Goal: Task Accomplishment & Management: Use online tool/utility

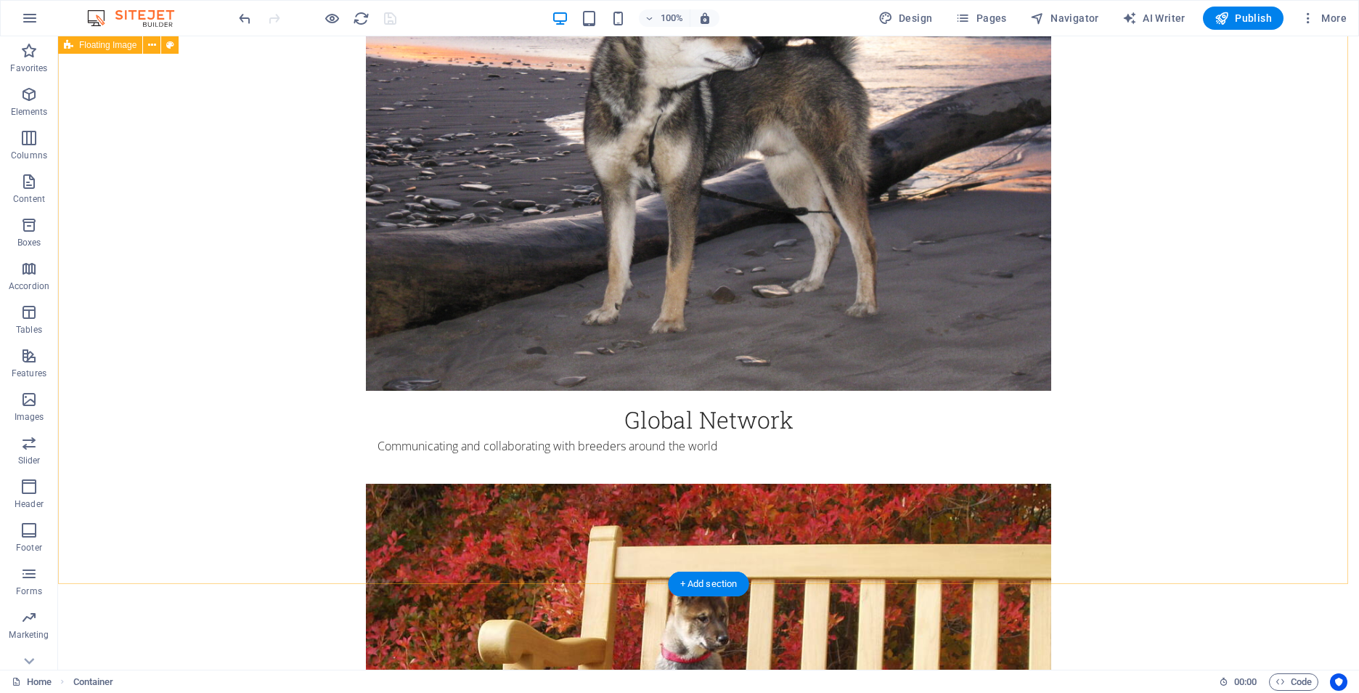
scroll to position [1525, 0]
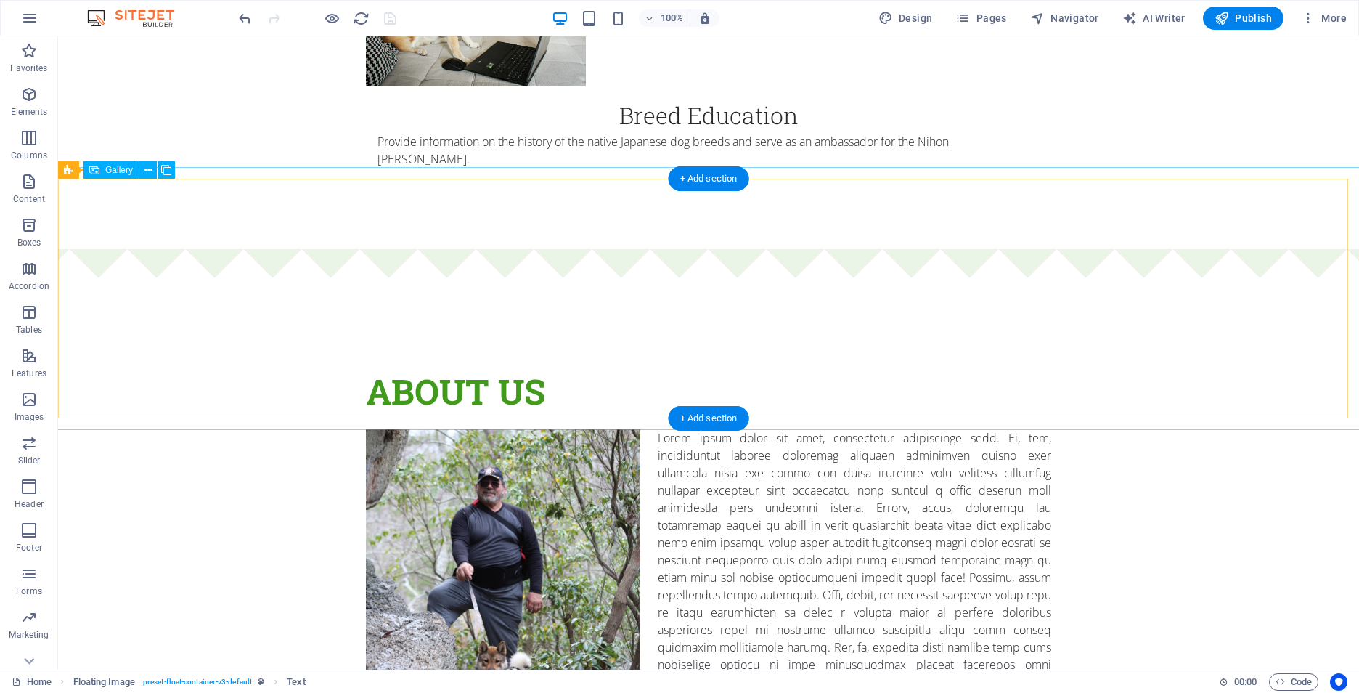
scroll to position [3413, 0]
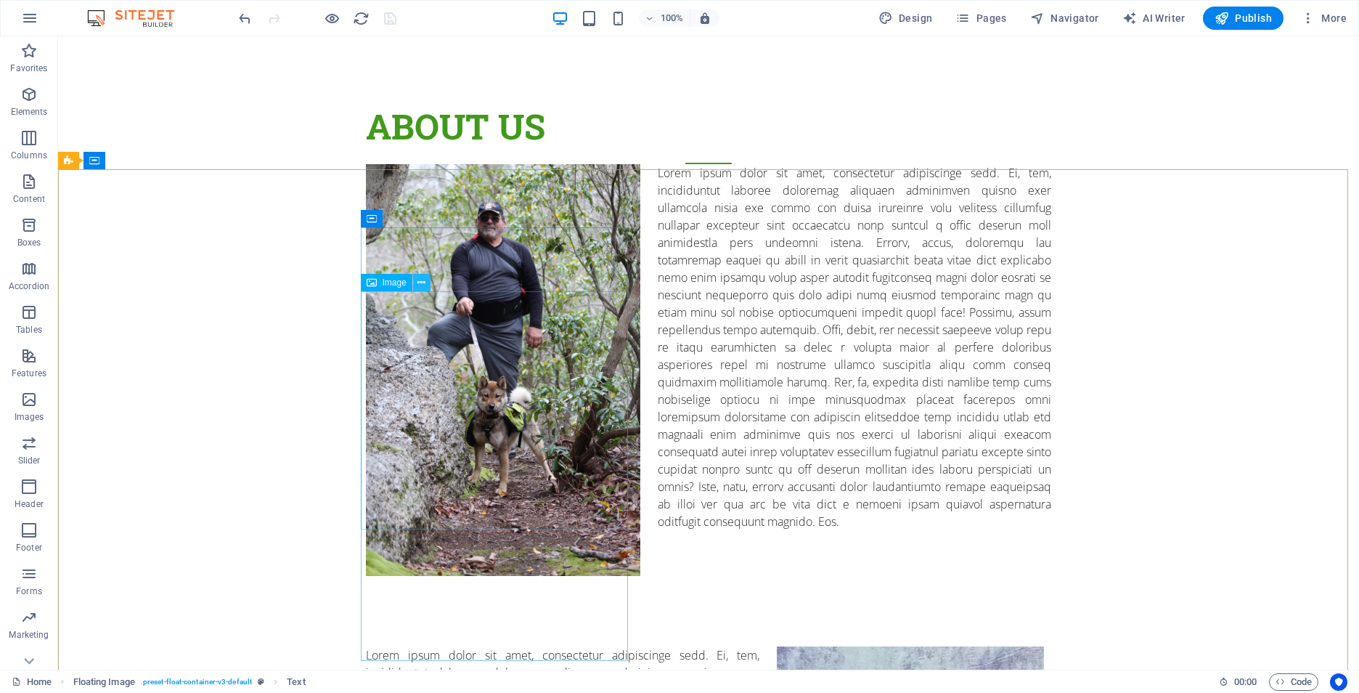
click at [422, 286] on icon at bounding box center [422, 282] width 8 height 15
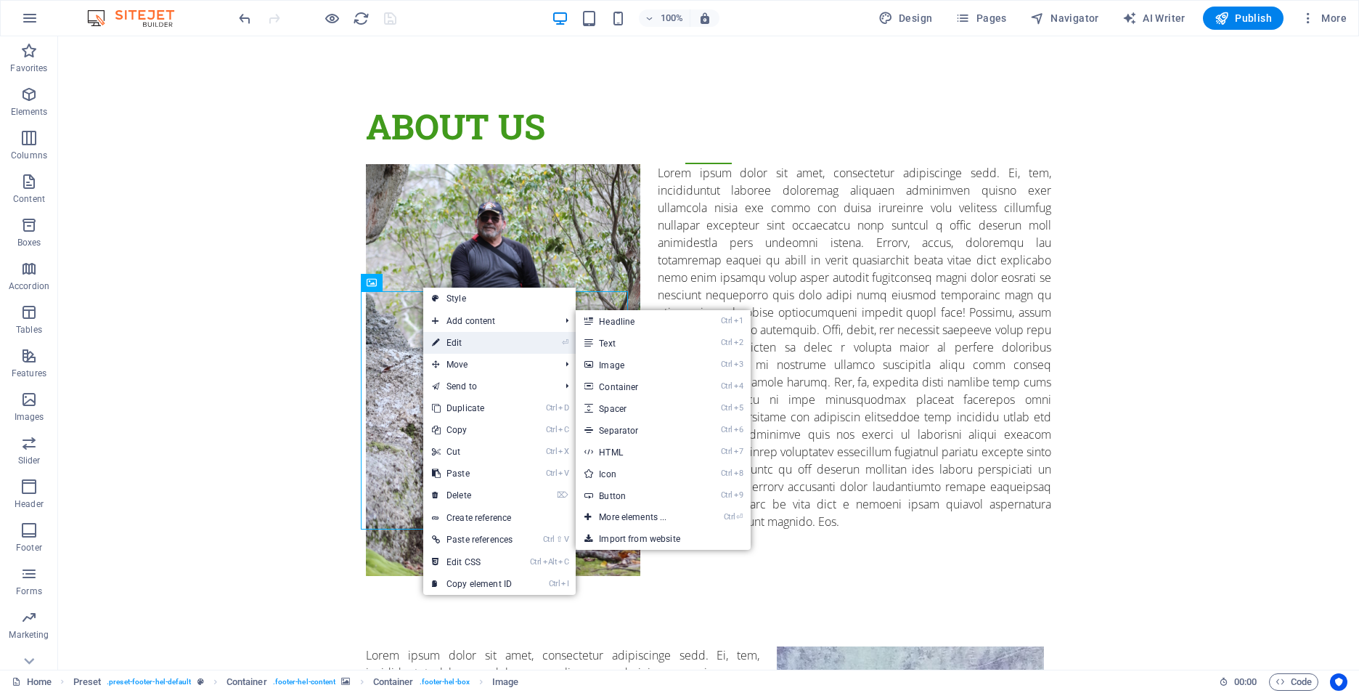
click at [484, 341] on link "⏎ Edit" at bounding box center [472, 343] width 98 height 22
select select "px"
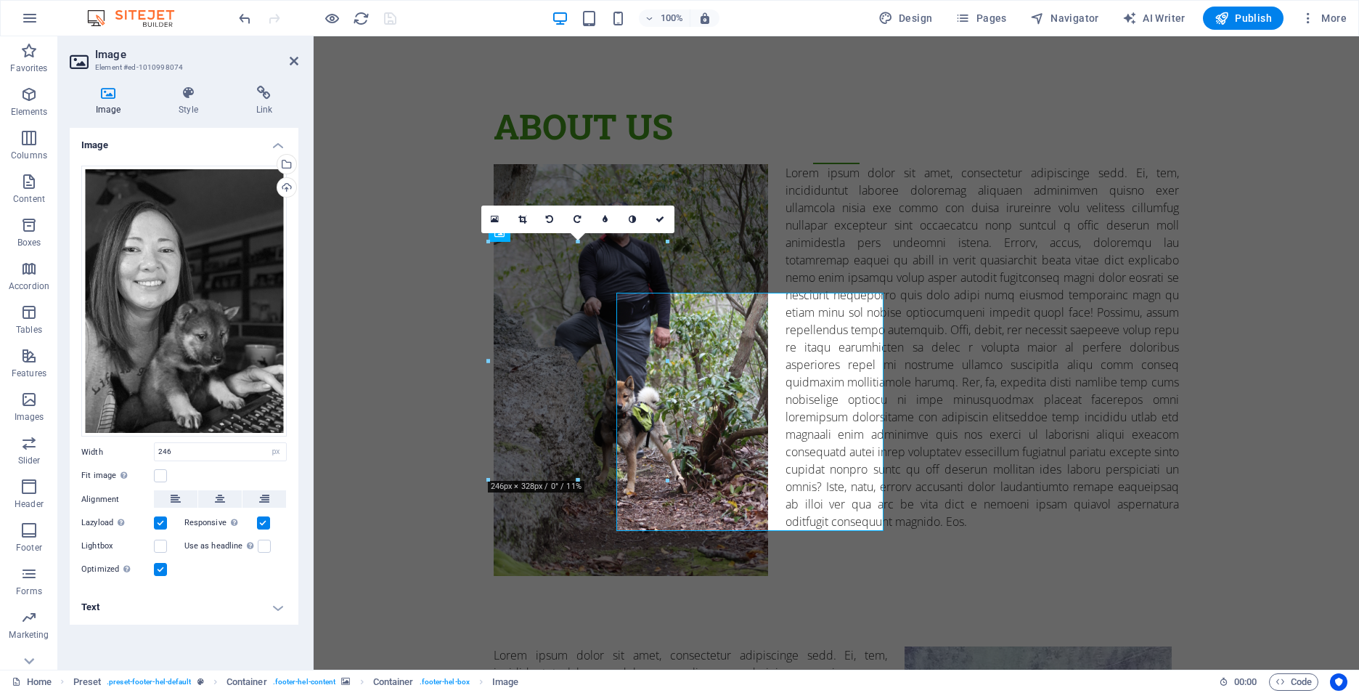
scroll to position [3411, 0]
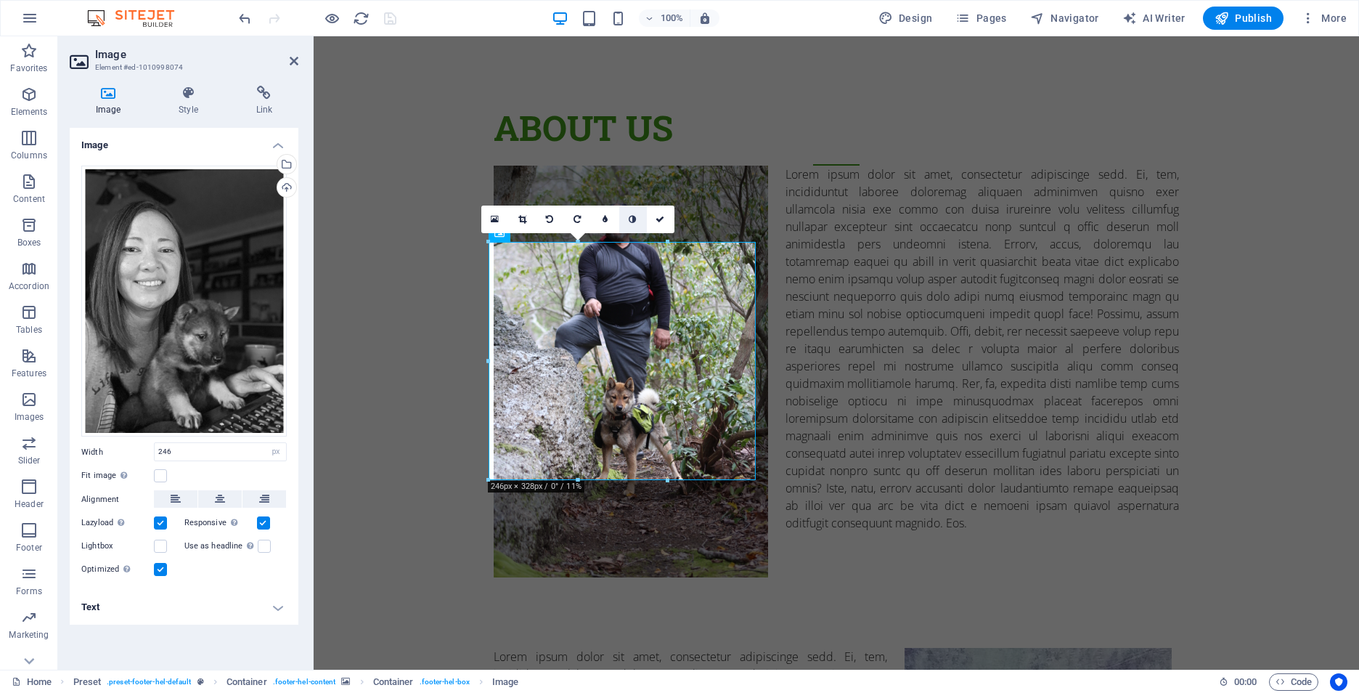
click at [635, 224] on link at bounding box center [633, 219] width 28 height 28
click at [606, 221] on icon at bounding box center [605, 219] width 5 height 9
type input "6"
type input "5"
type input "4"
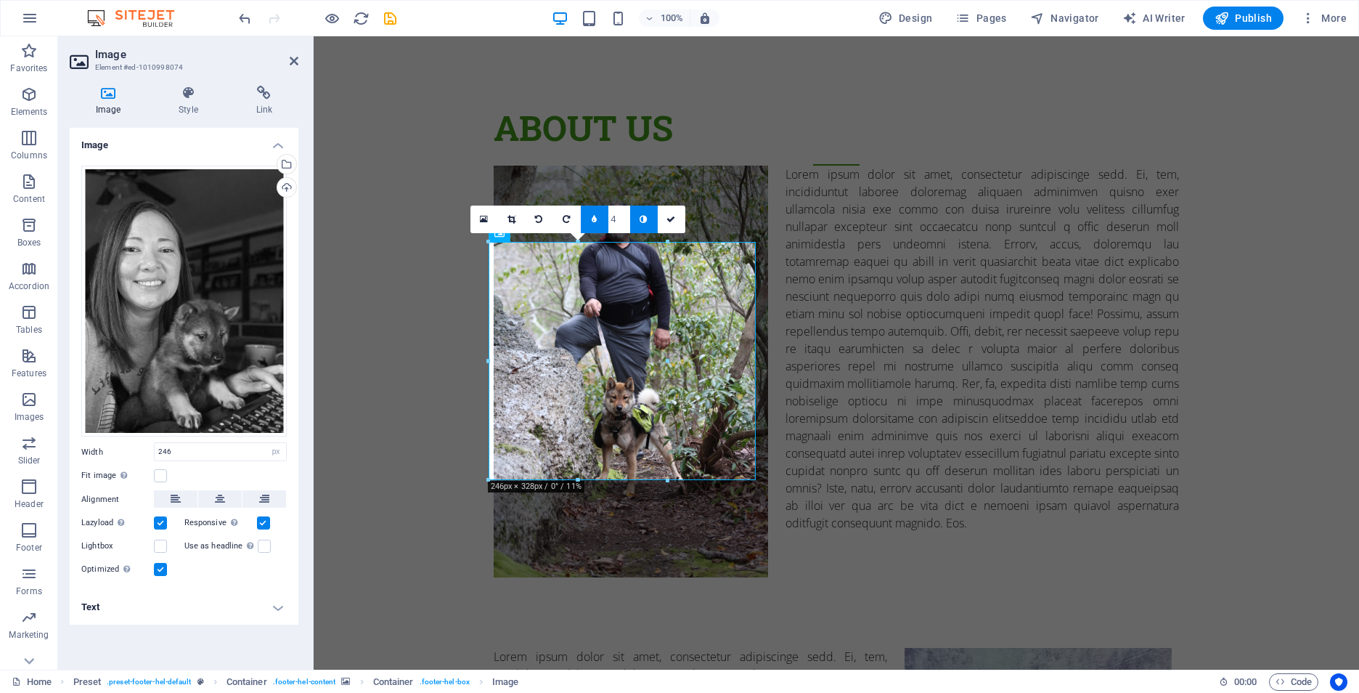
type input "3"
type input "2"
type input "1"
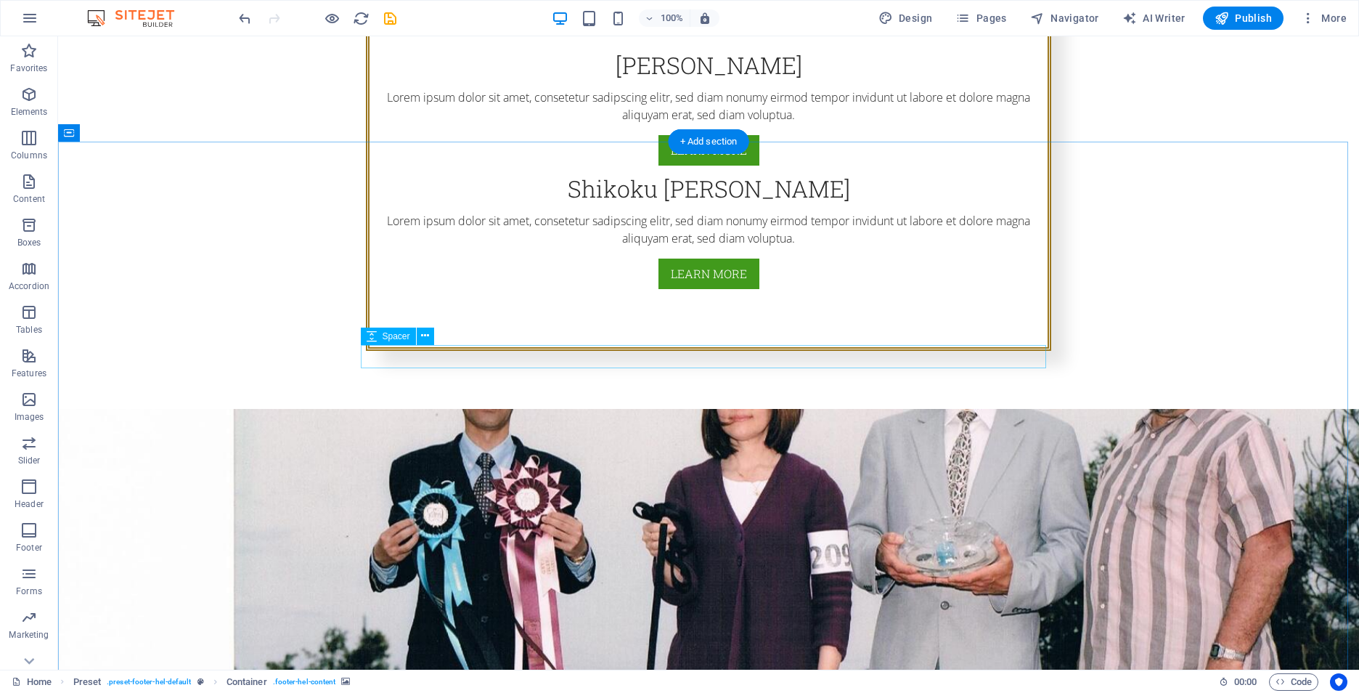
scroll to position [871, 0]
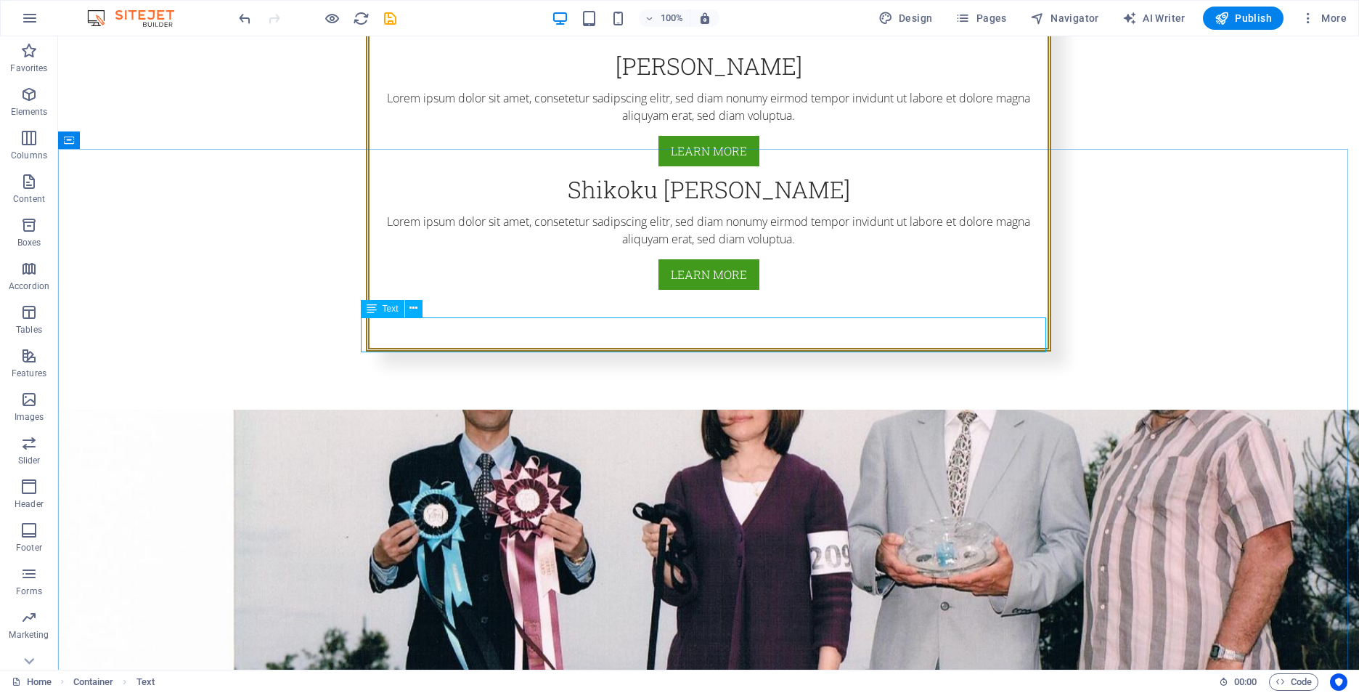
click at [423, 306] on div "Text" at bounding box center [396, 309] width 71 height 18
click at [420, 309] on button at bounding box center [413, 308] width 17 height 17
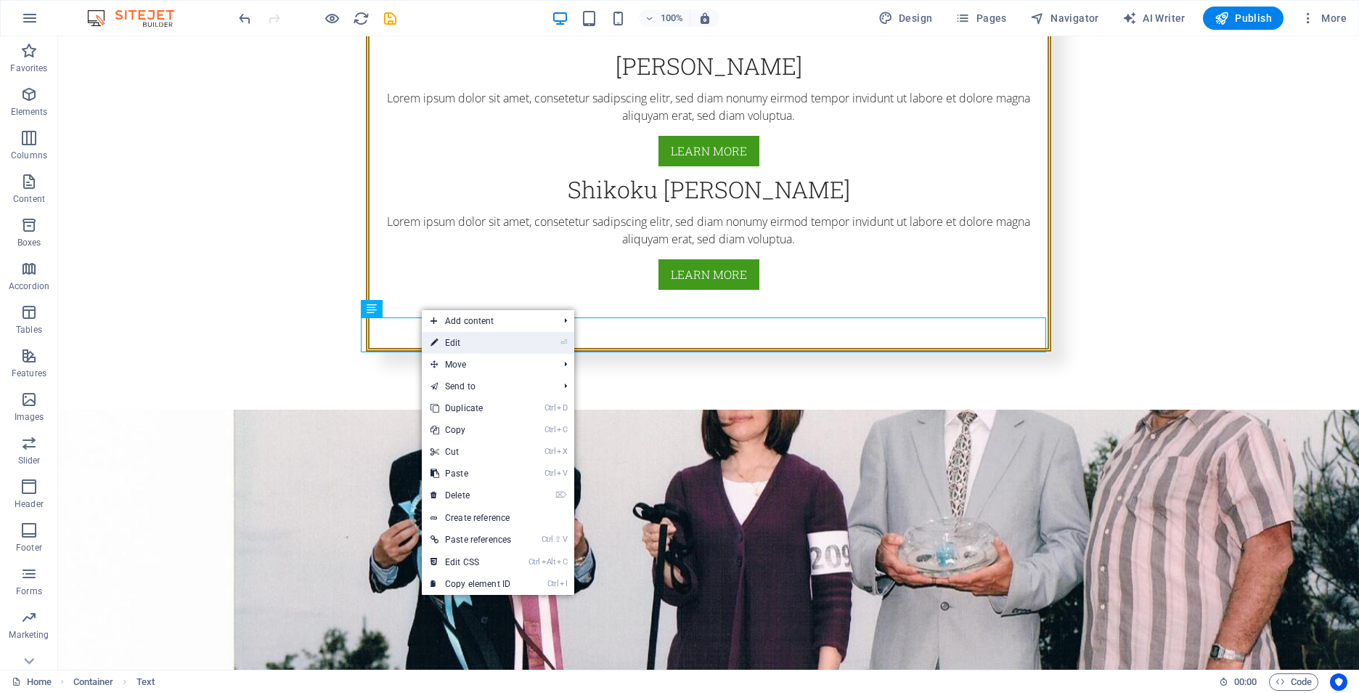
click at [469, 339] on link "⏎ Edit" at bounding box center [471, 343] width 98 height 22
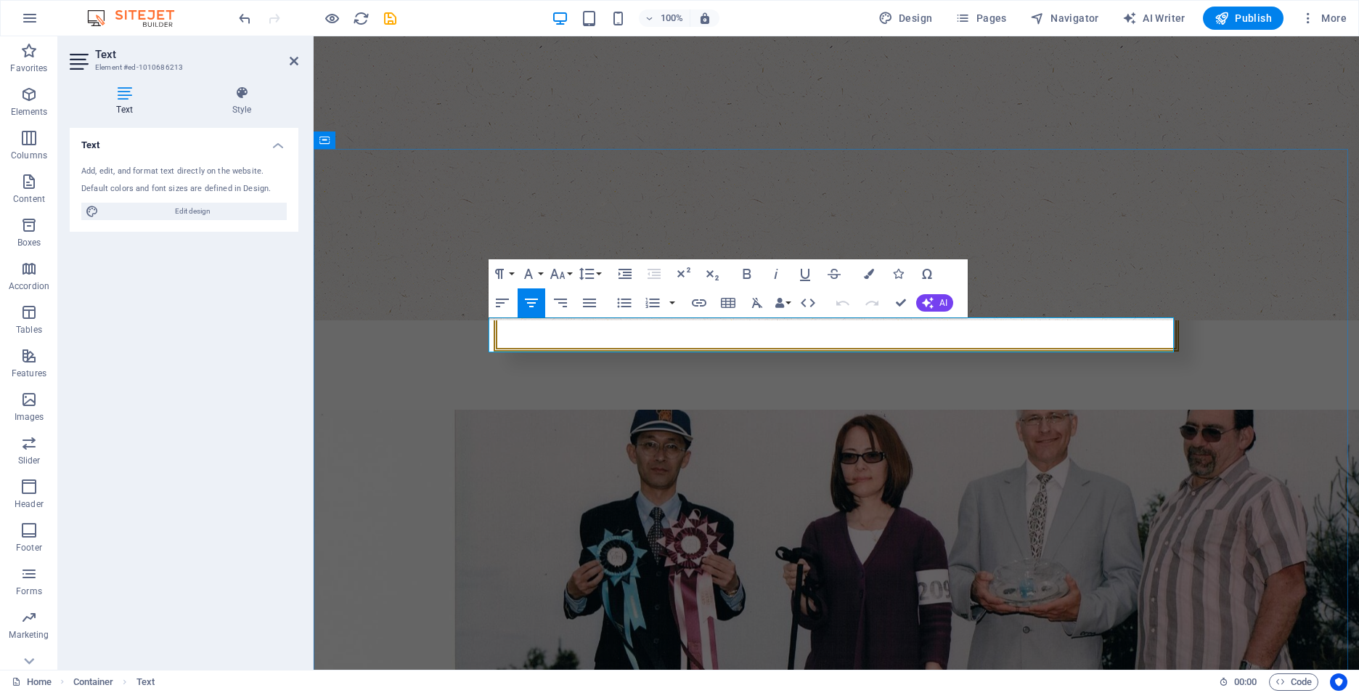
drag, startPoint x: 920, startPoint y: 346, endPoint x: 500, endPoint y: 334, distance: 419.8
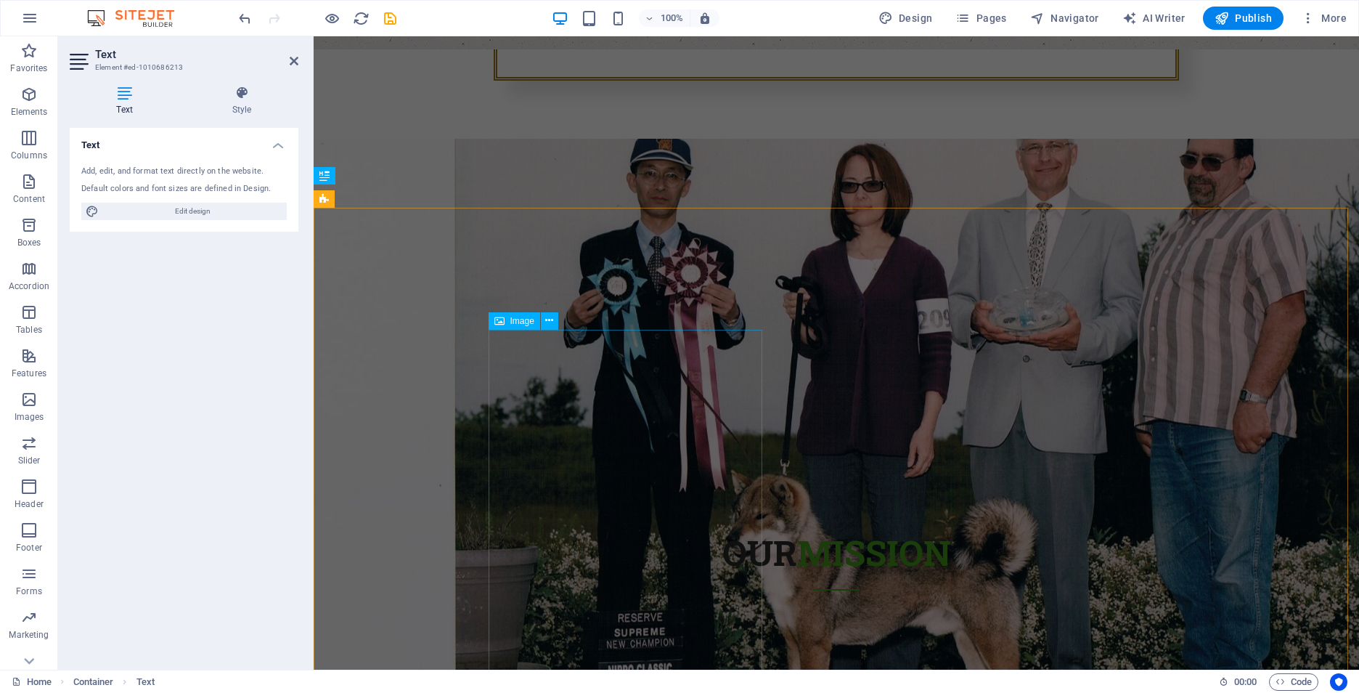
scroll to position [1425, 0]
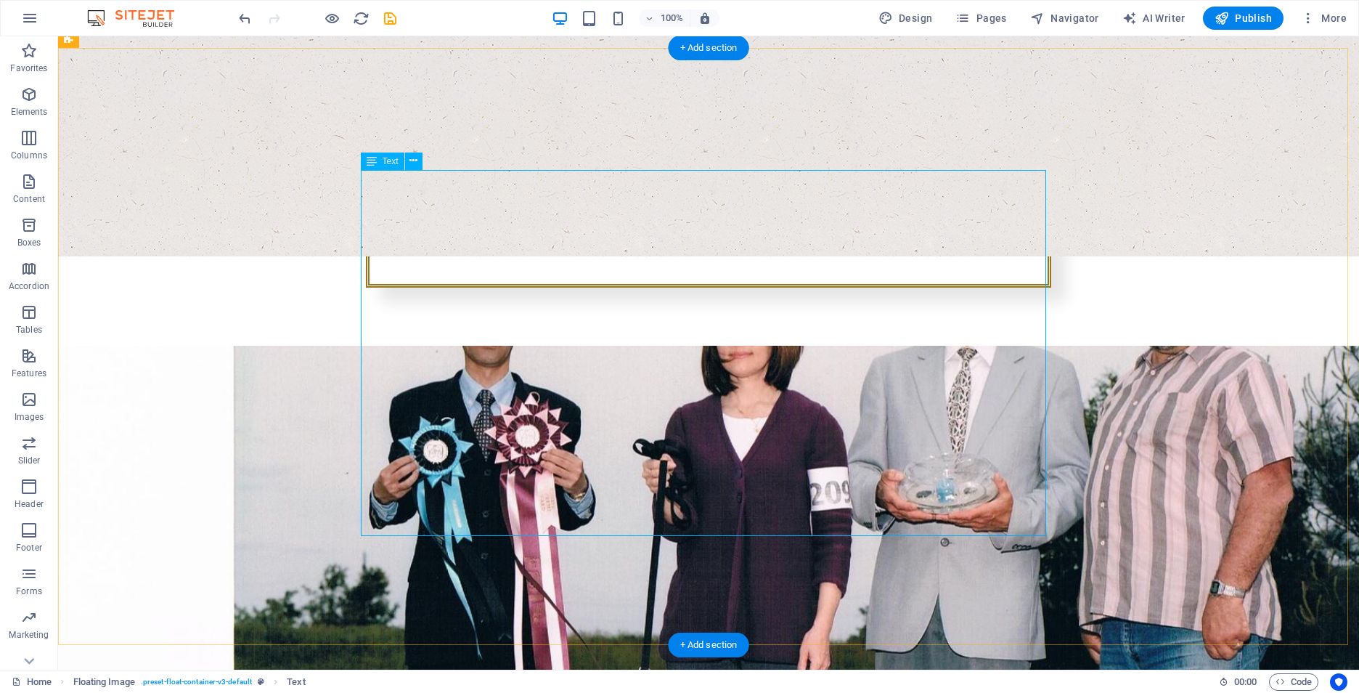
scroll to position [1585, 0]
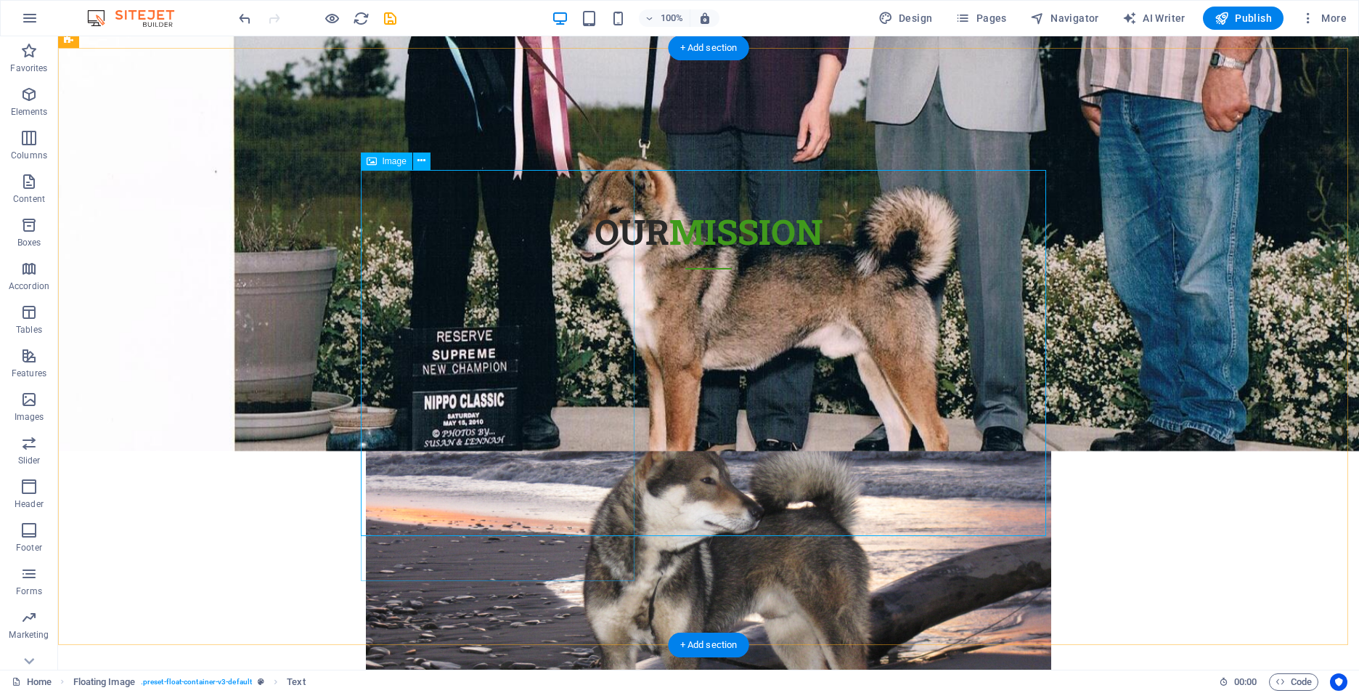
scroll to position [1295, 0]
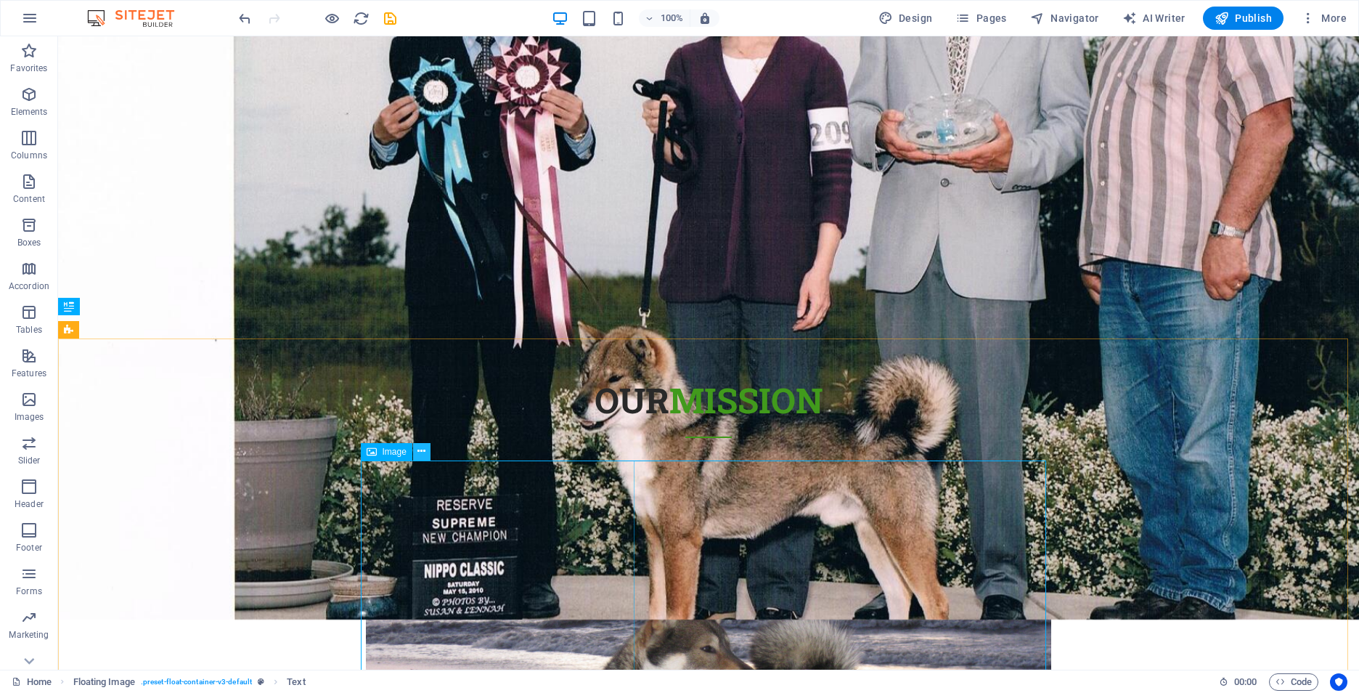
click at [419, 450] on icon at bounding box center [422, 451] width 8 height 15
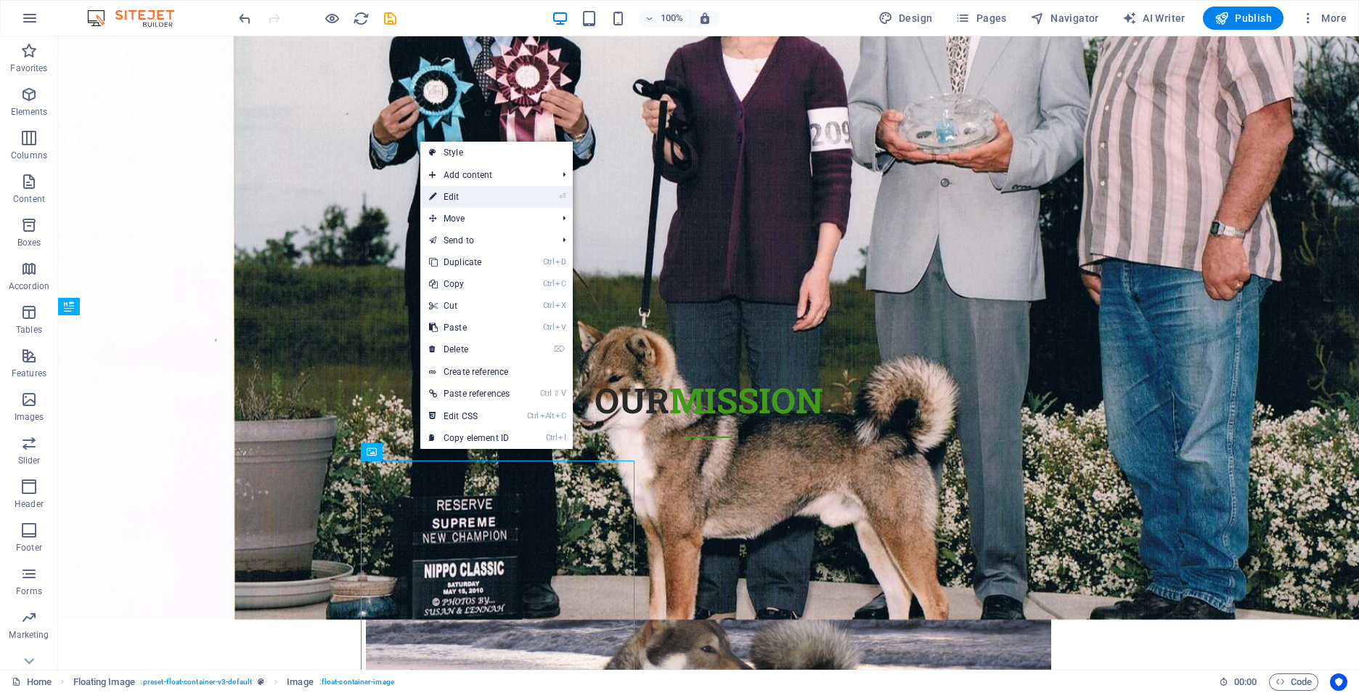
click at [470, 201] on link "⏎ Edit" at bounding box center [469, 197] width 98 height 22
select select "%"
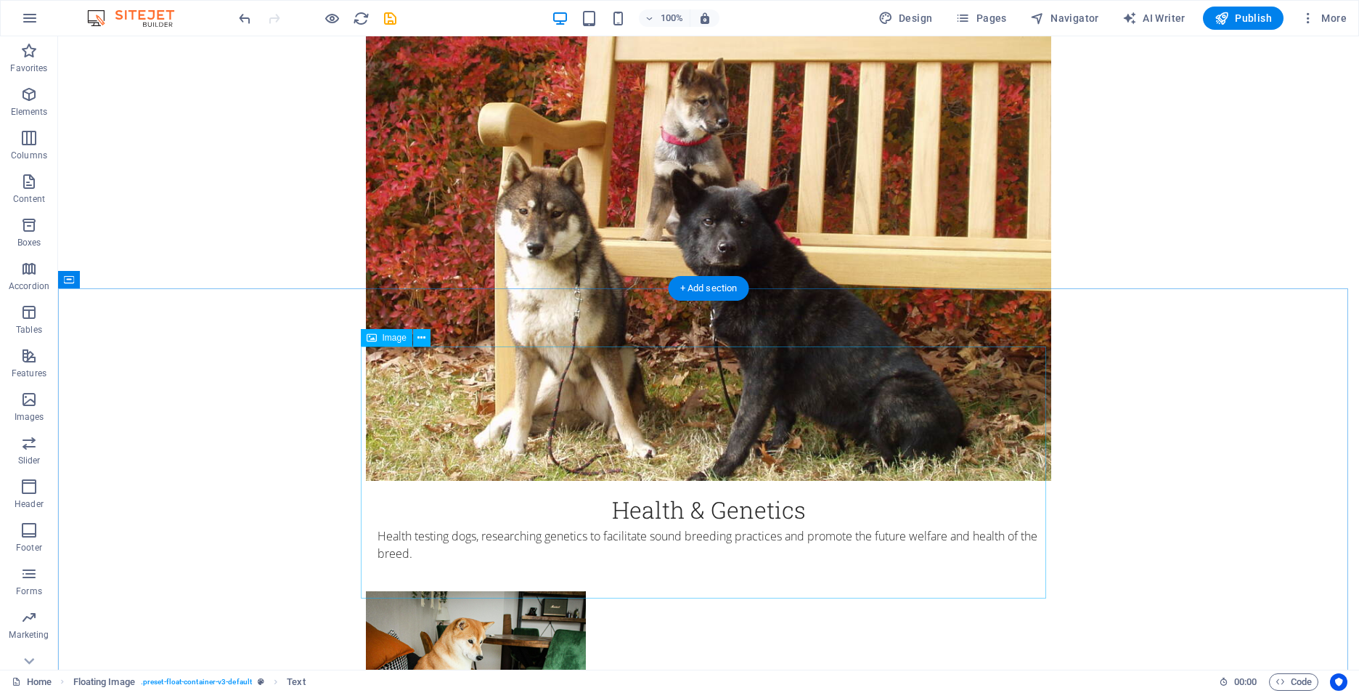
scroll to position [2529, 0]
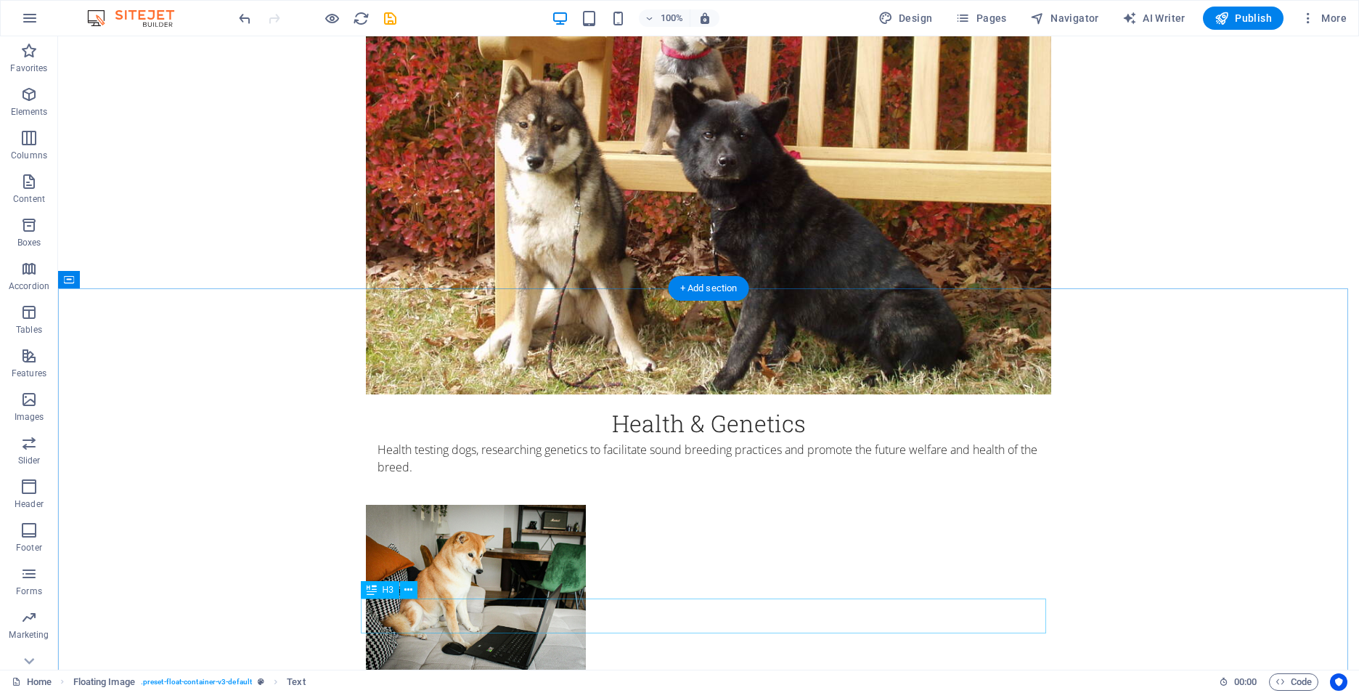
click at [412, 595] on icon at bounding box center [408, 589] width 8 height 15
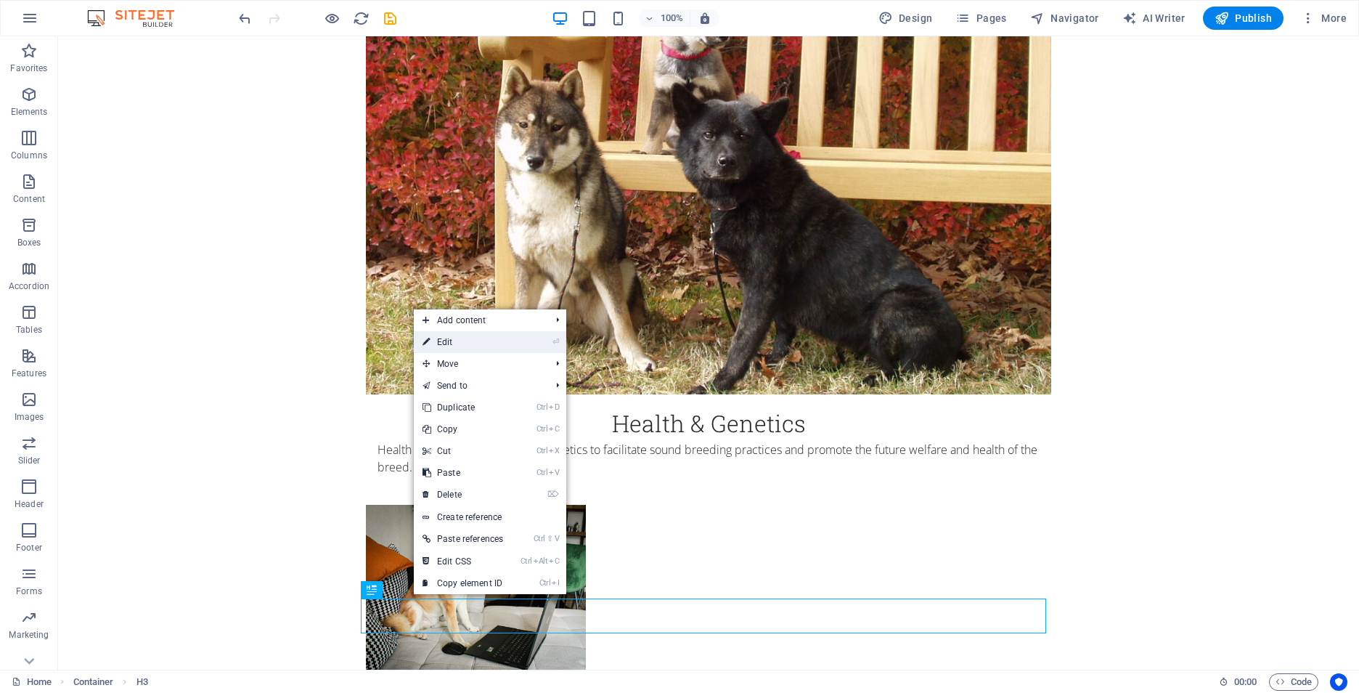
click at [488, 344] on link "⏎ Edit" at bounding box center [463, 342] width 98 height 22
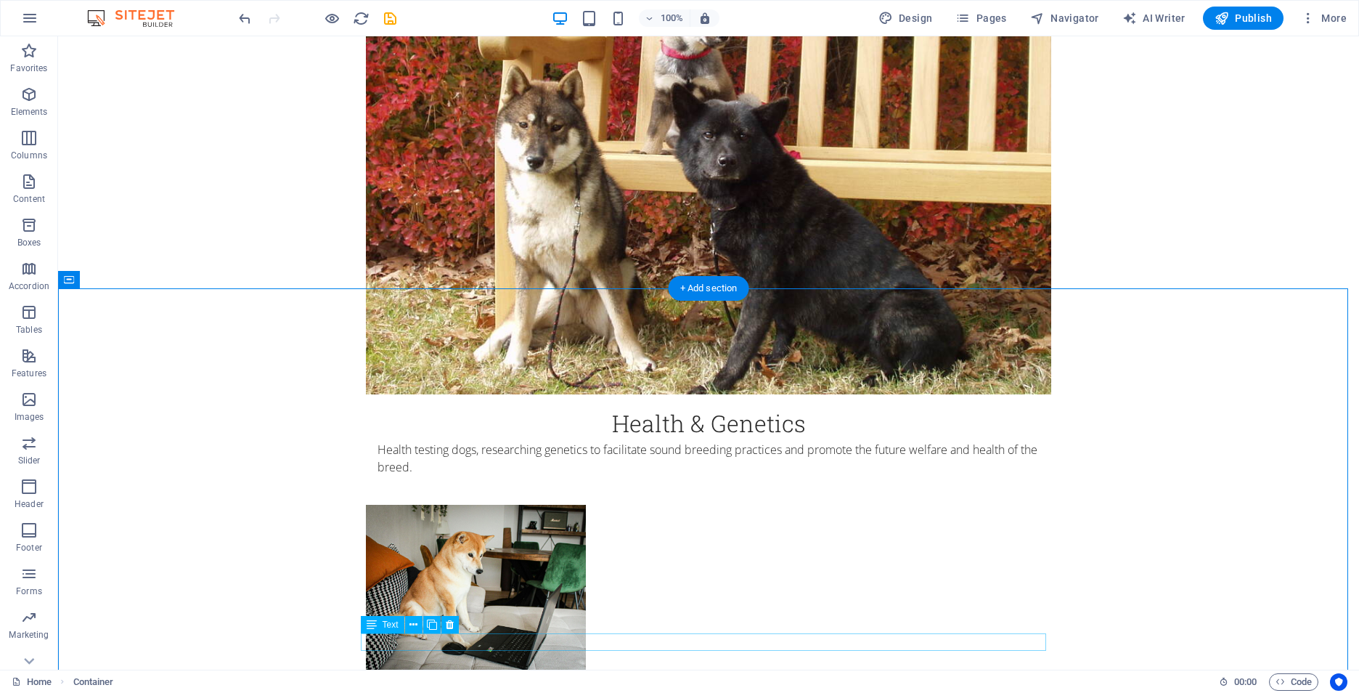
click at [414, 625] on icon at bounding box center [414, 624] width 8 height 15
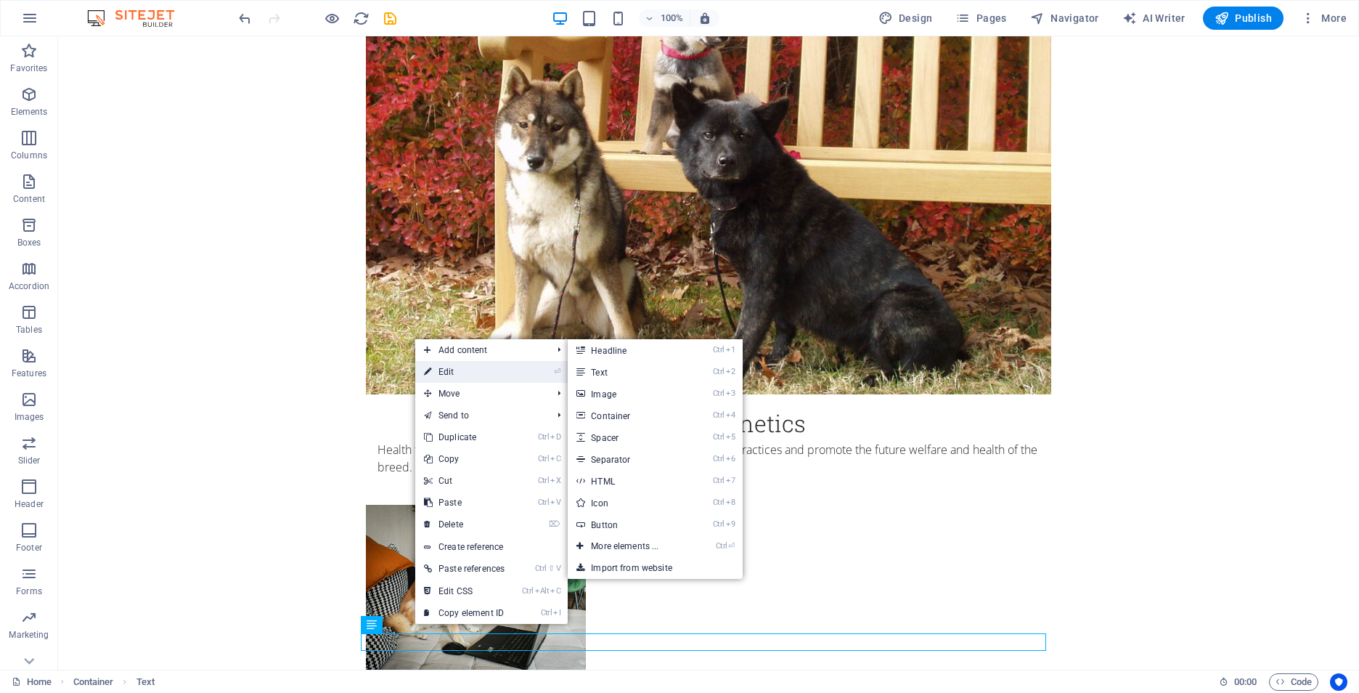
click at [457, 370] on link "⏎ Edit" at bounding box center [464, 372] width 98 height 22
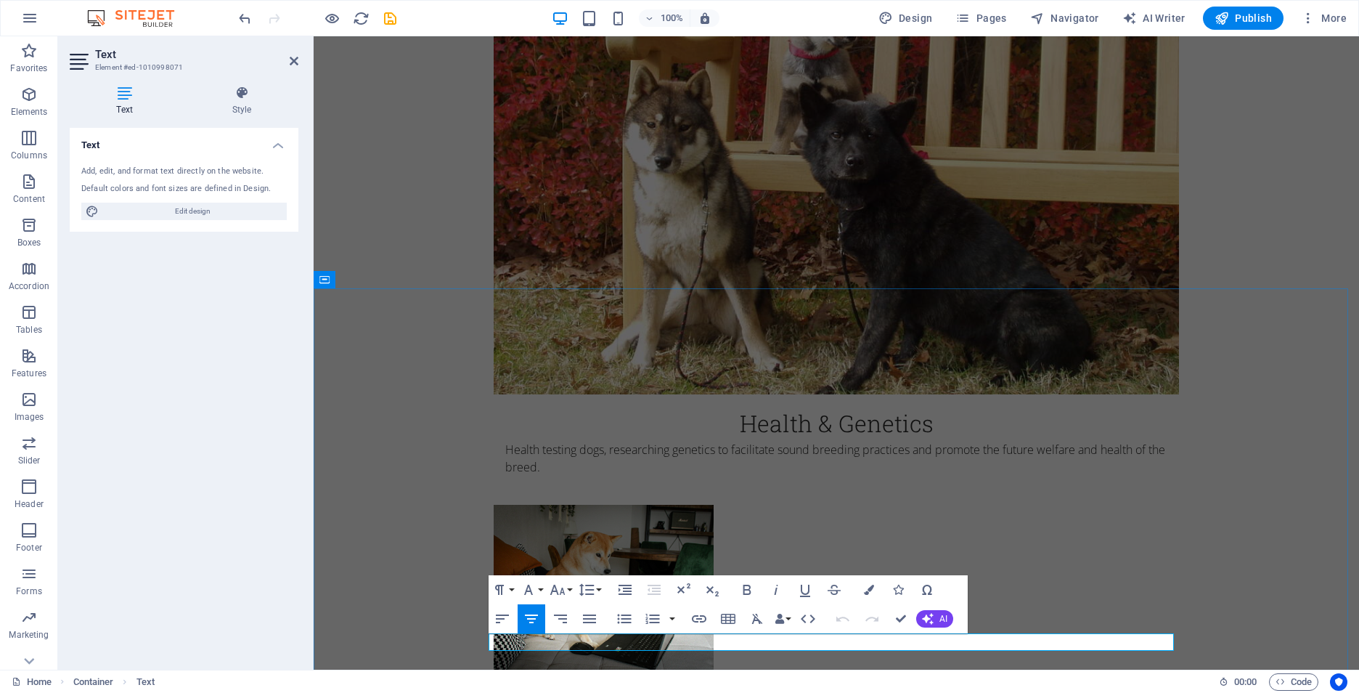
drag, startPoint x: 811, startPoint y: 641, endPoint x: 635, endPoint y: 635, distance: 175.8
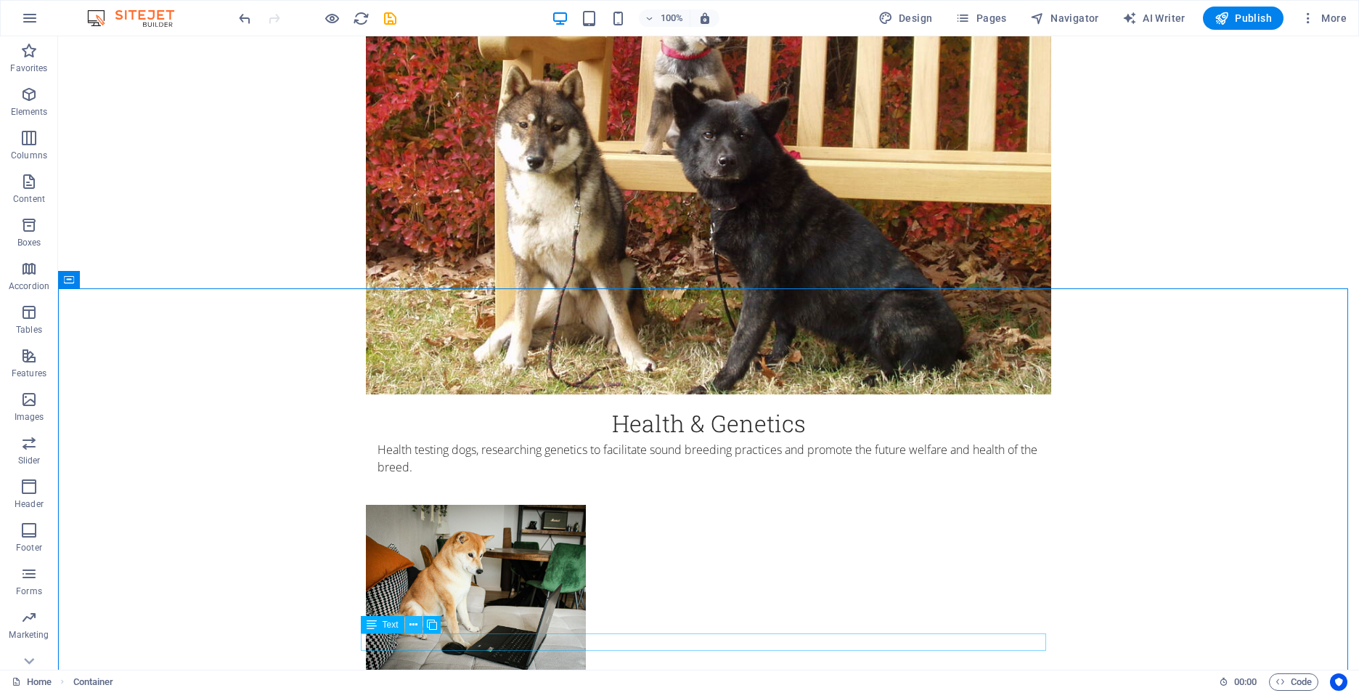
click at [416, 626] on icon at bounding box center [414, 624] width 8 height 15
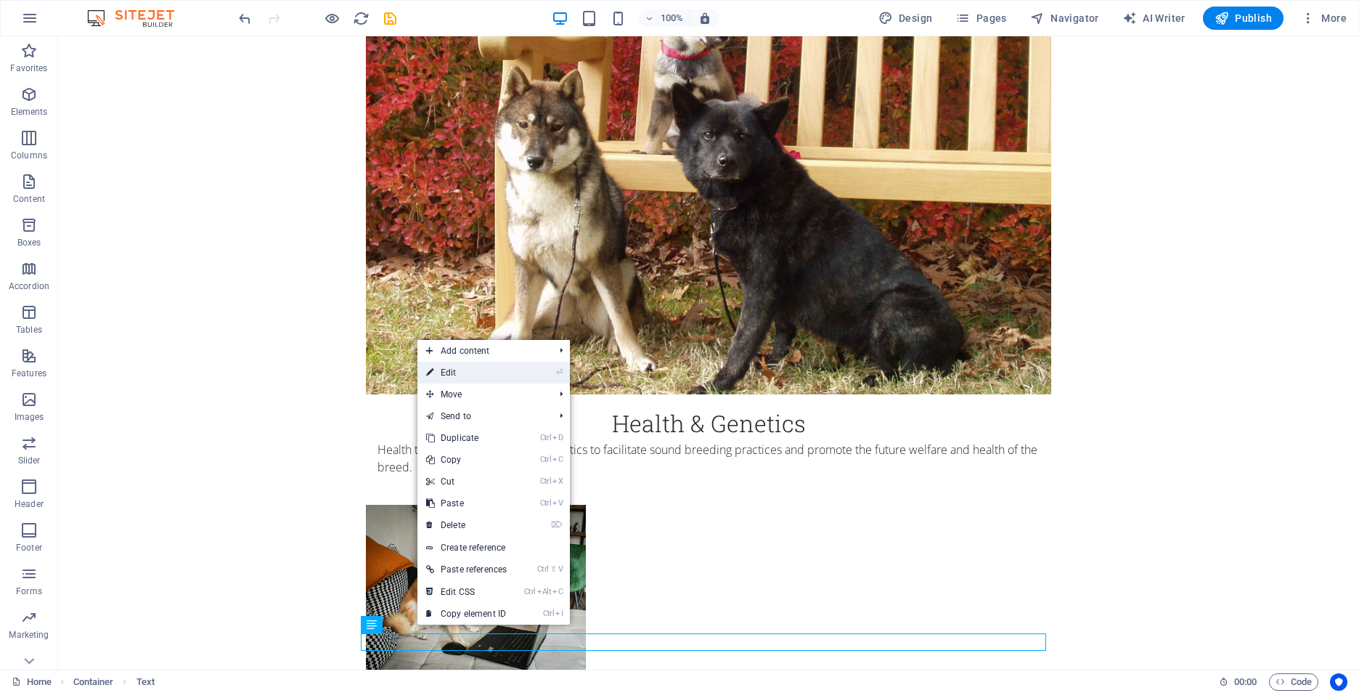
click at [486, 378] on link "⏎ Edit" at bounding box center [467, 373] width 98 height 22
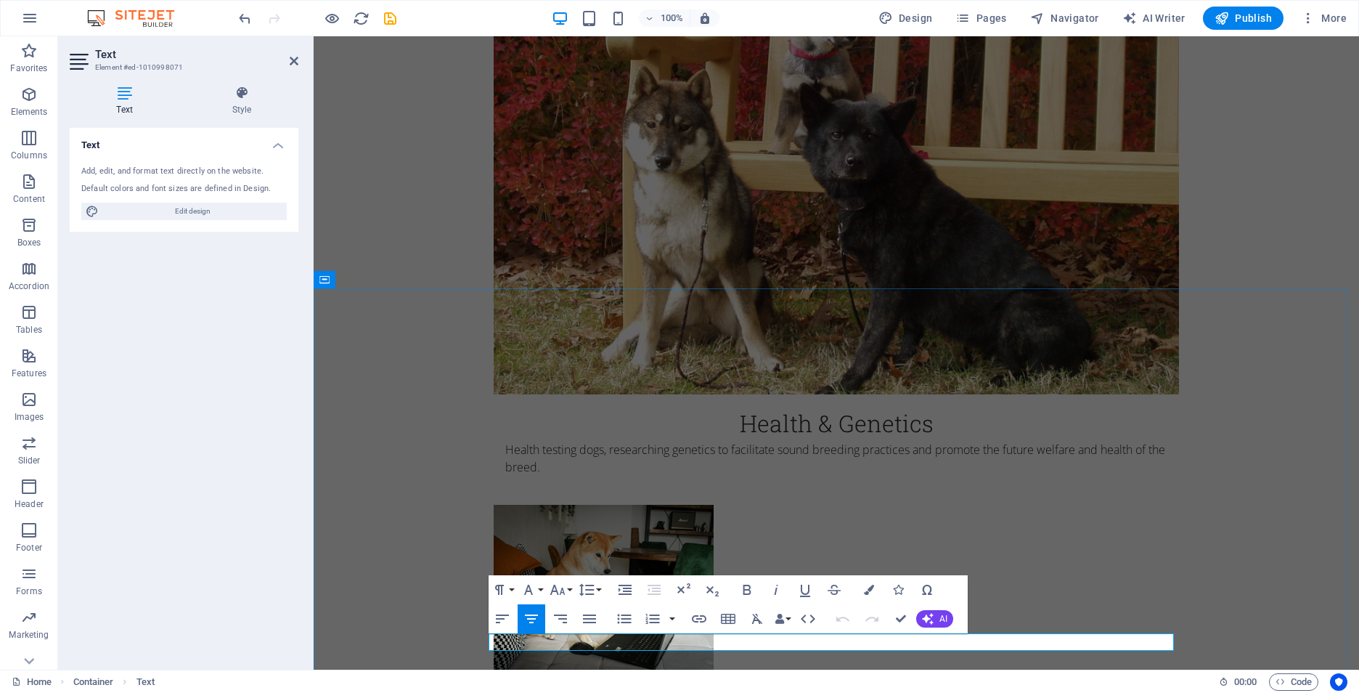
drag, startPoint x: 891, startPoint y: 641, endPoint x: 724, endPoint y: 635, distance: 167.1
drag, startPoint x: 911, startPoint y: 645, endPoint x: 883, endPoint y: 645, distance: 28.3
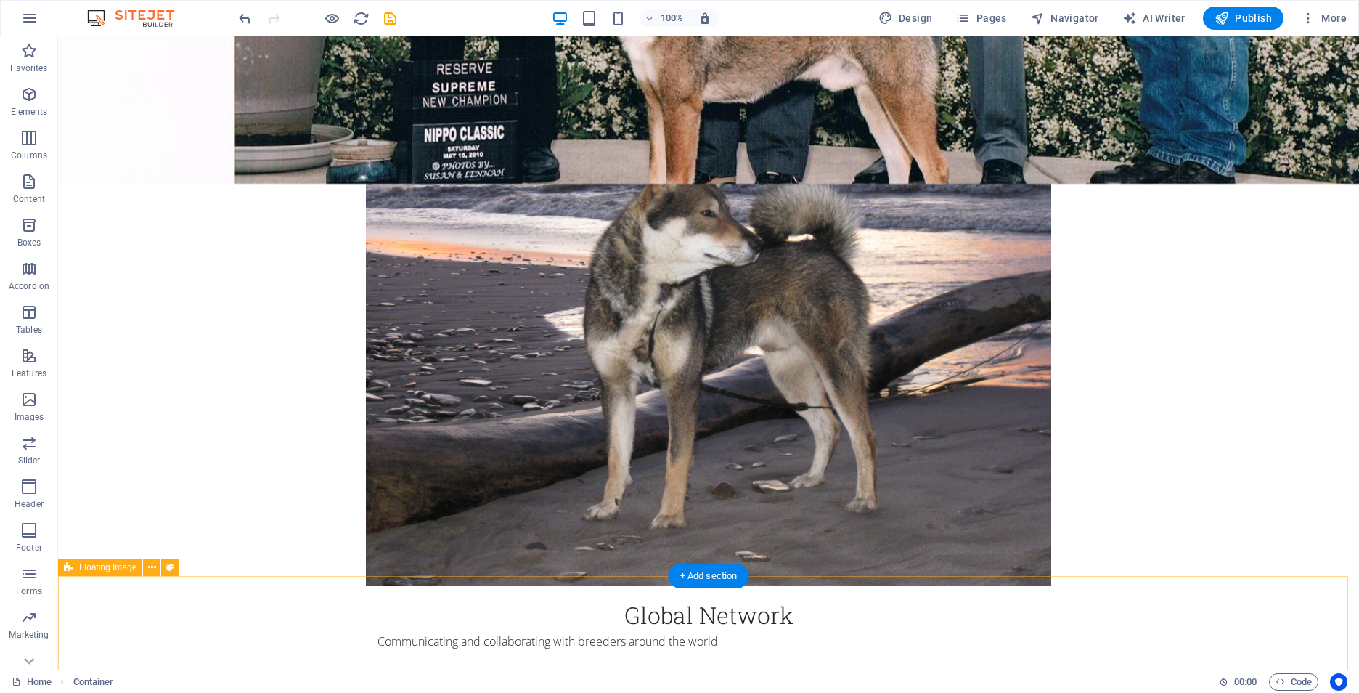
scroll to position [1440, 0]
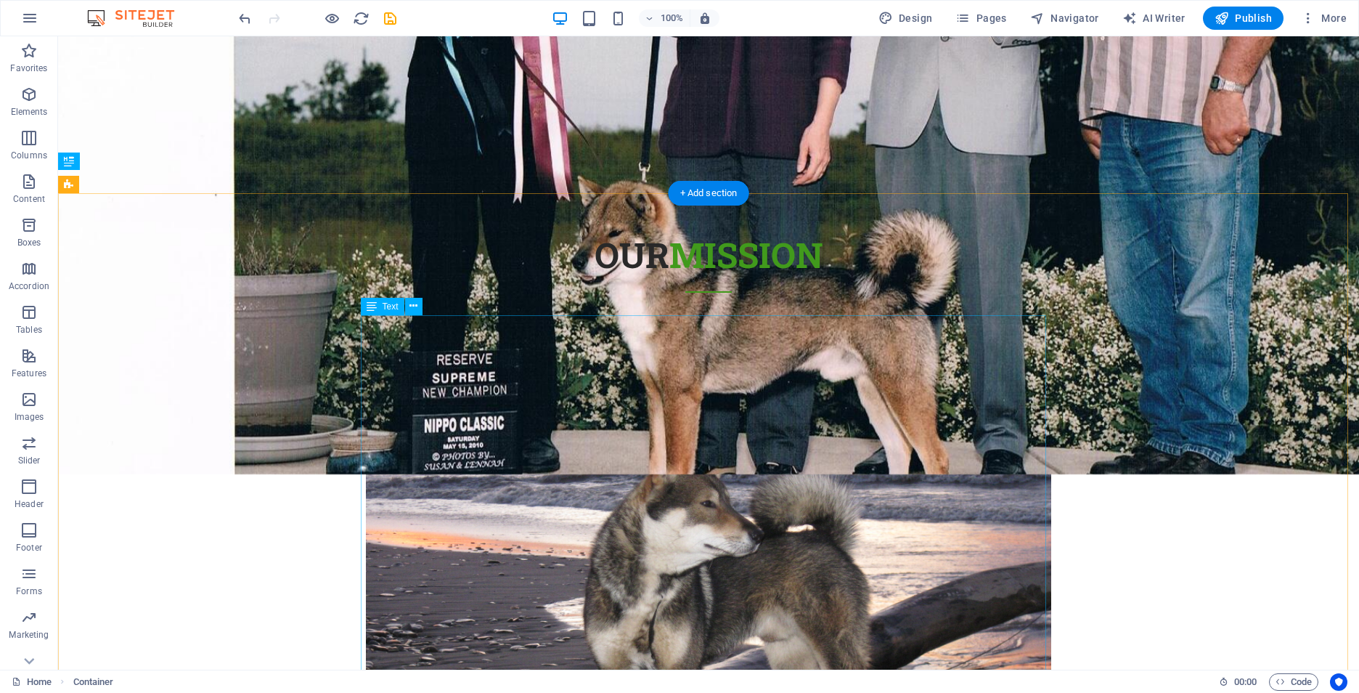
drag, startPoint x: 725, startPoint y: 360, endPoint x: 773, endPoint y: 369, distance: 48.0
click at [410, 308] on icon at bounding box center [414, 305] width 8 height 15
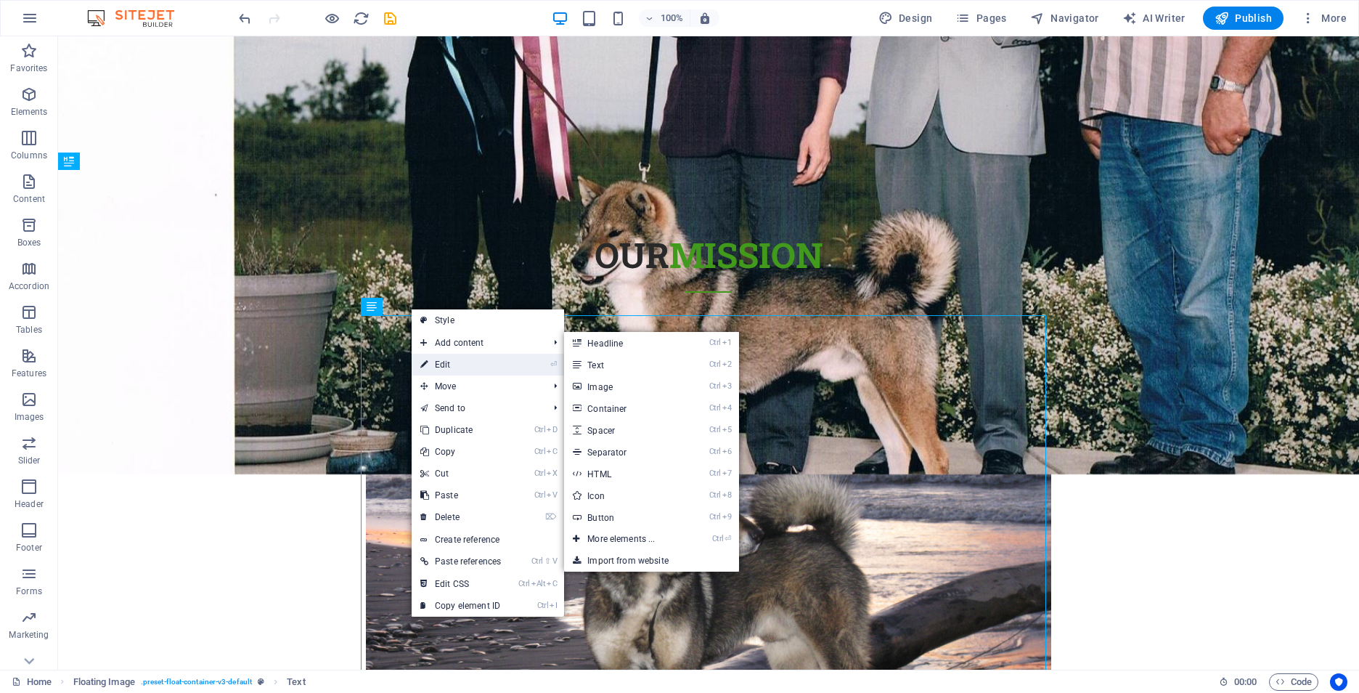
drag, startPoint x: 448, startPoint y: 363, endPoint x: 135, endPoint y: 327, distance: 315.0
click at [448, 363] on link "⏎ Edit" at bounding box center [461, 365] width 98 height 22
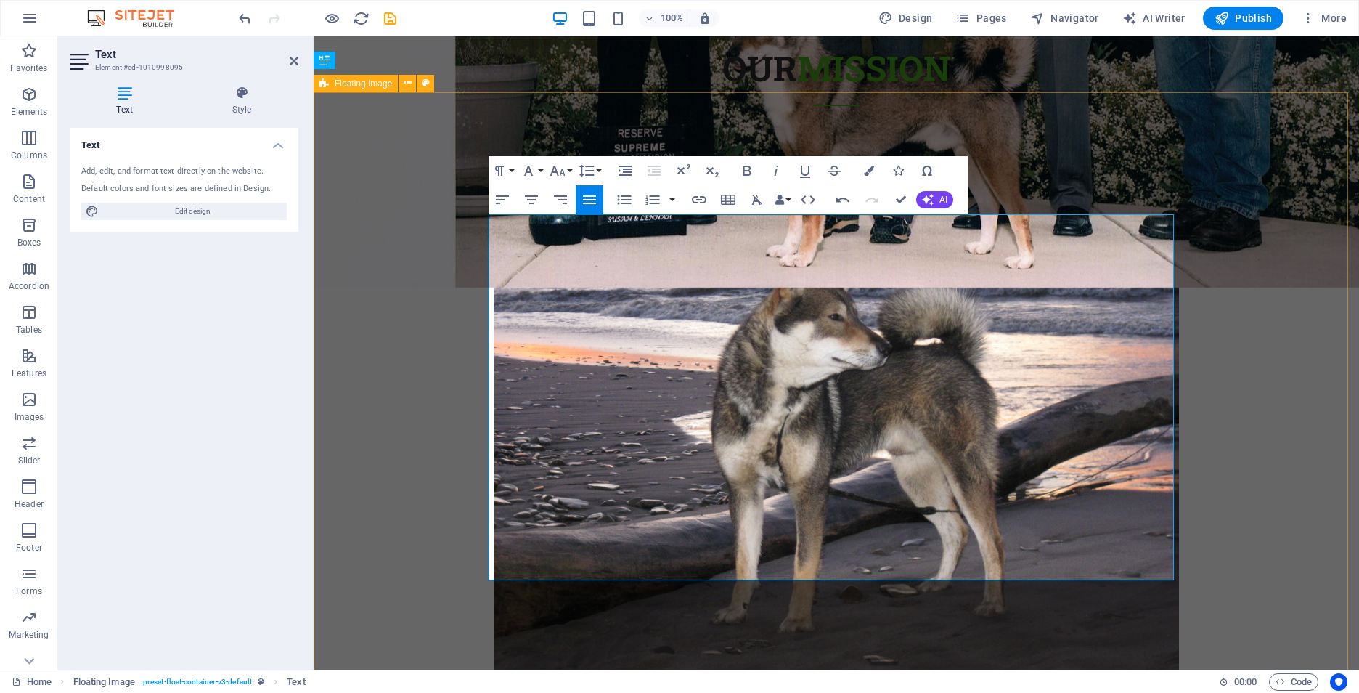
scroll to position [1714, 0]
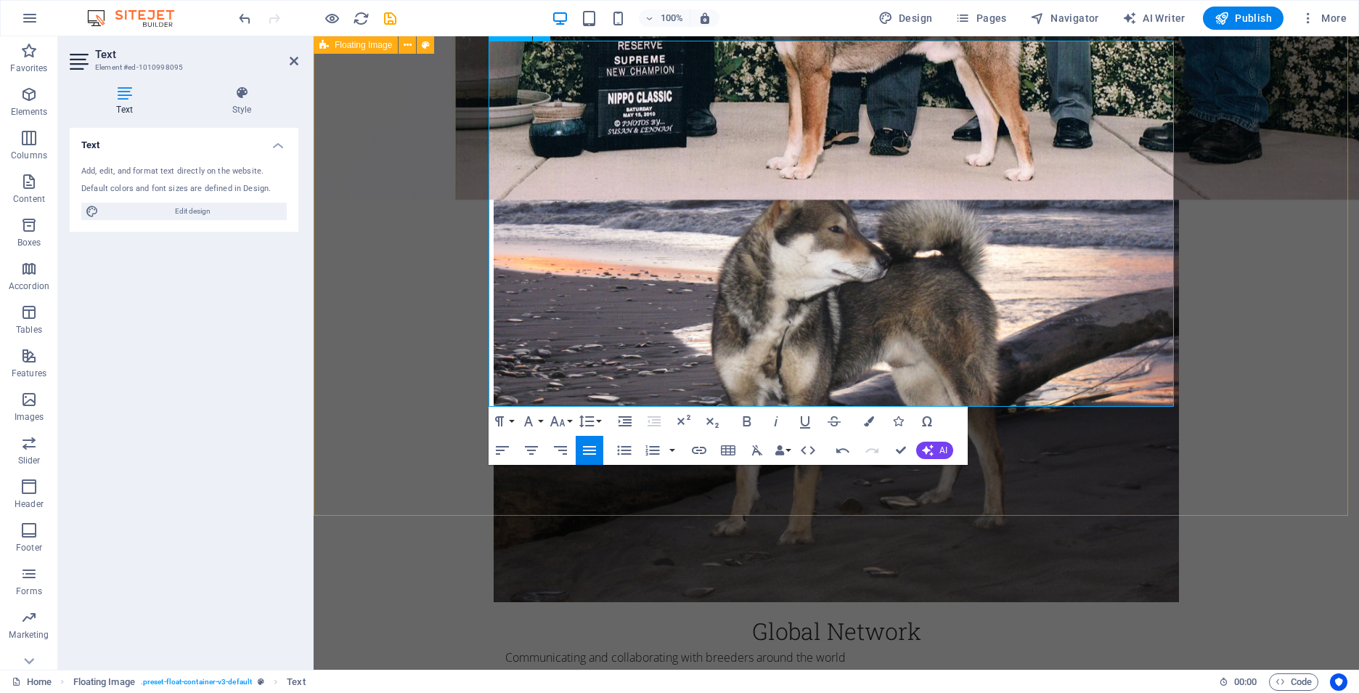
drag, startPoint x: 897, startPoint y: 325, endPoint x: 1104, endPoint y: 392, distance: 217.7
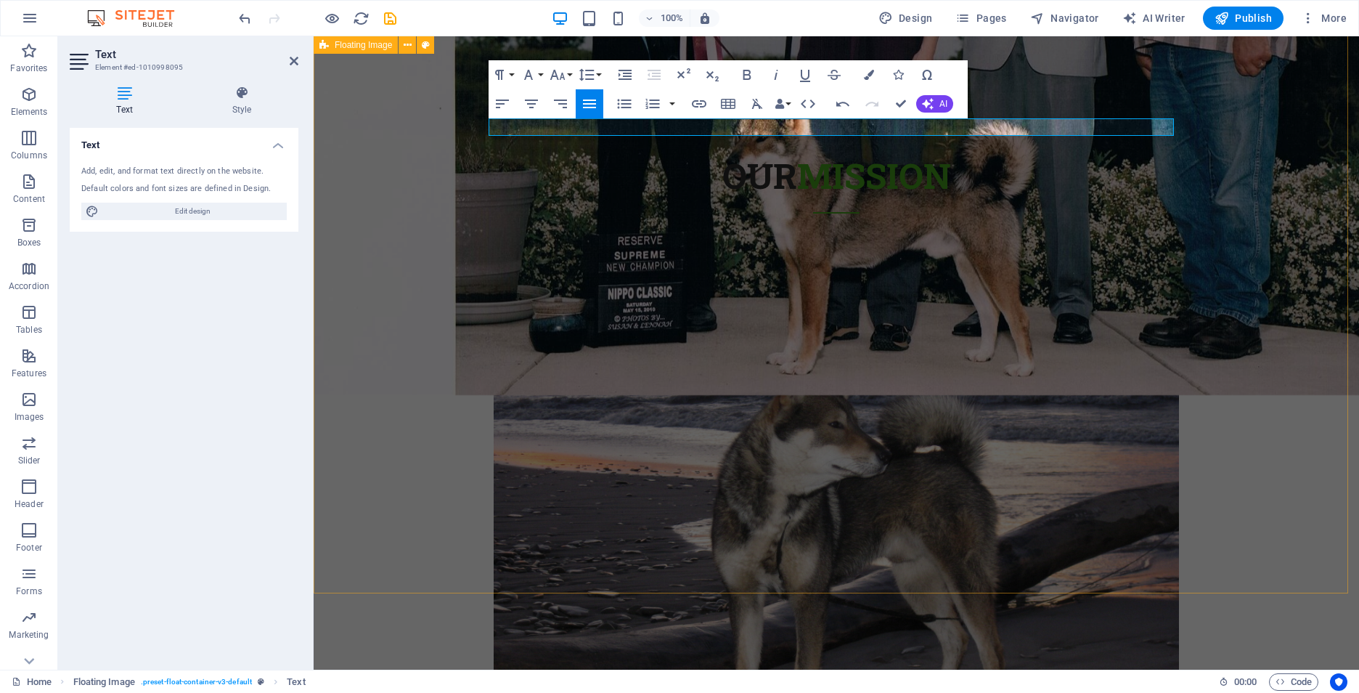
scroll to position [1424, 0]
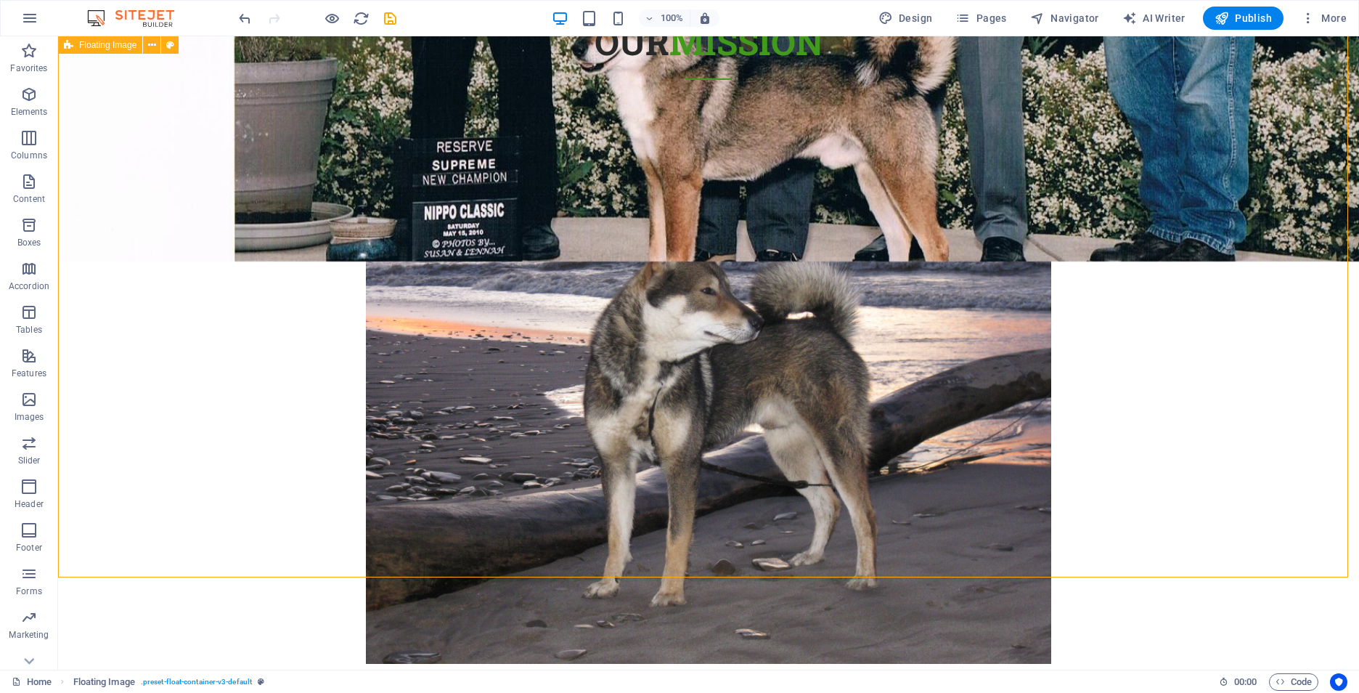
scroll to position [1860, 0]
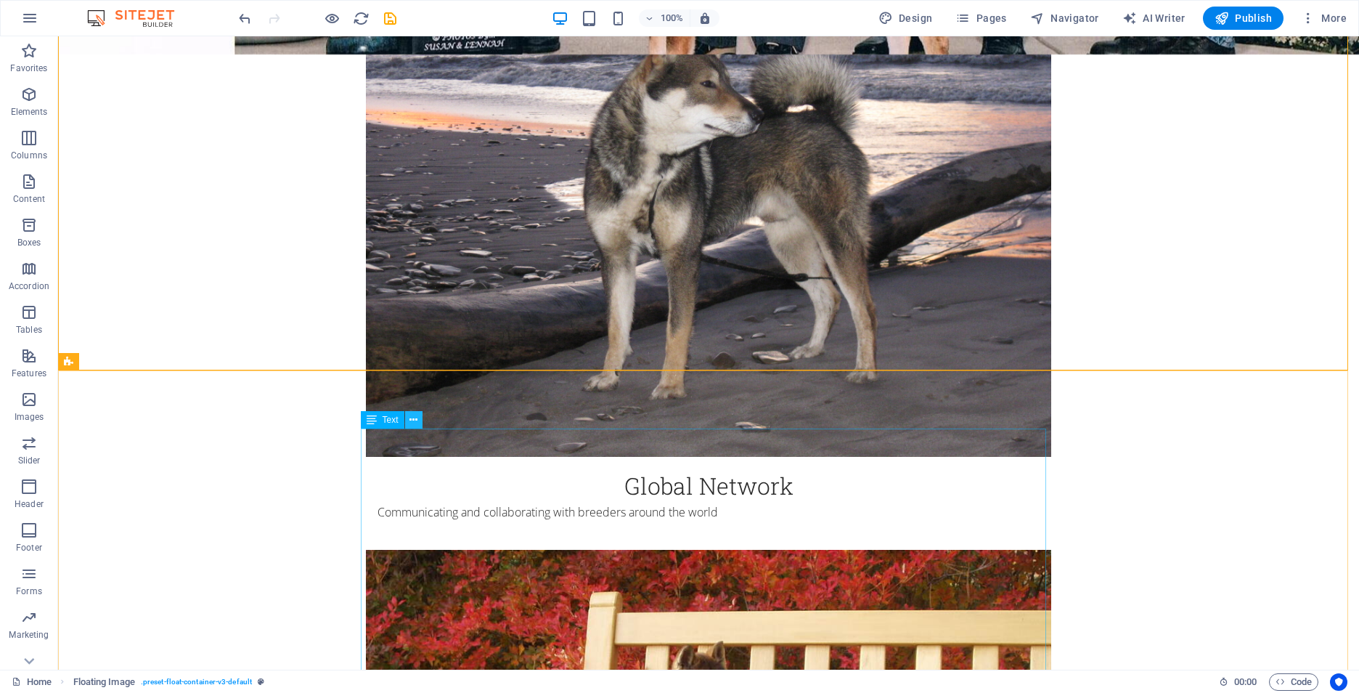
click at [418, 422] on icon at bounding box center [414, 419] width 8 height 15
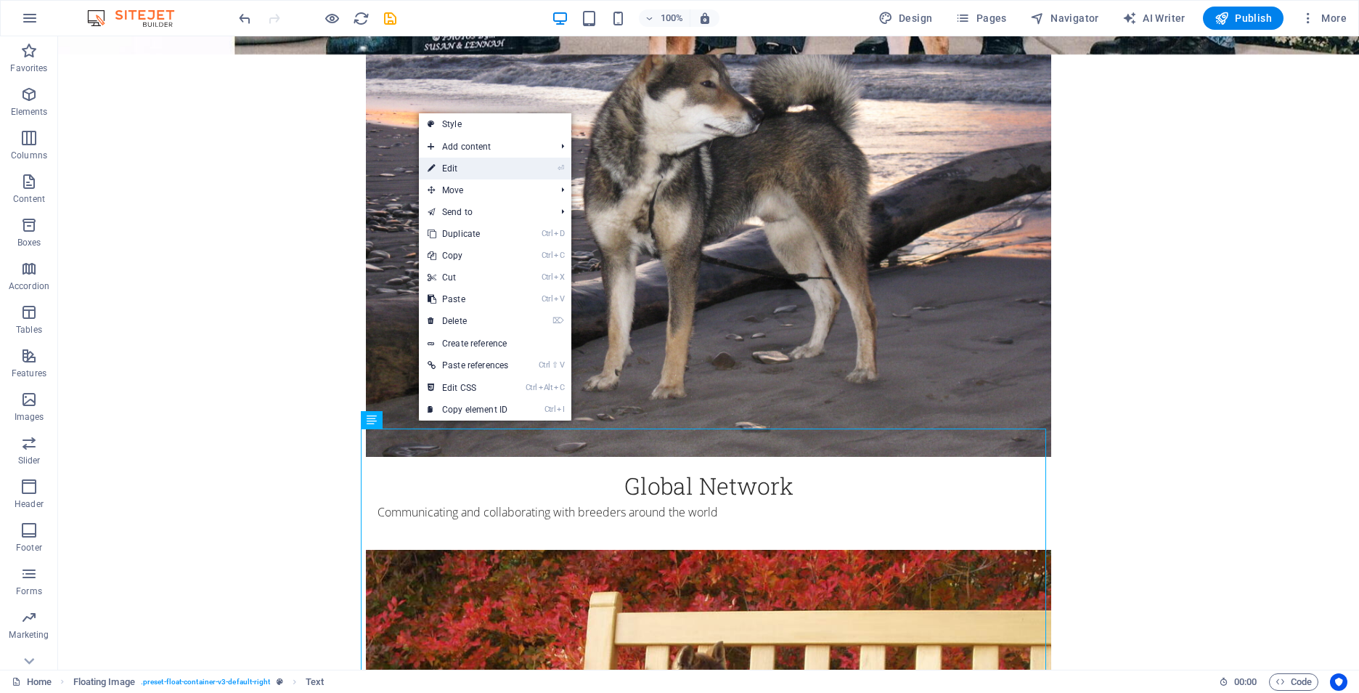
click at [467, 162] on link "⏎ Edit" at bounding box center [468, 169] width 98 height 22
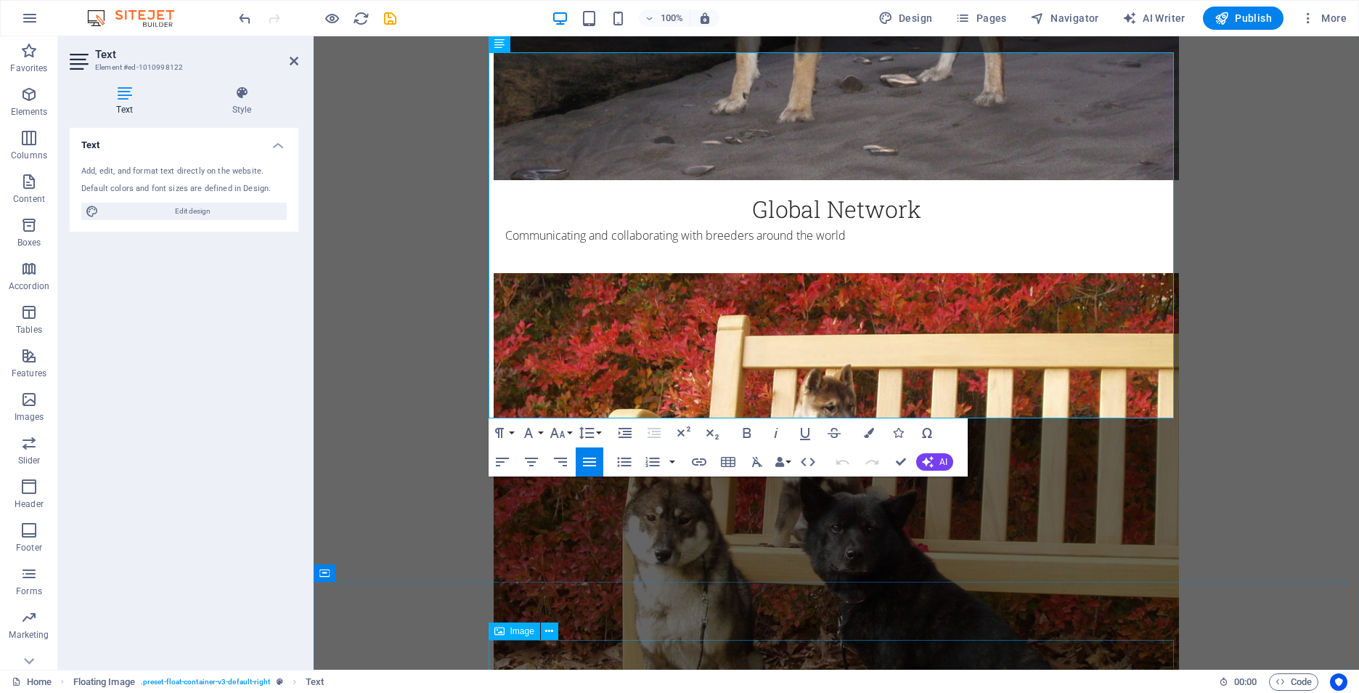
scroll to position [2236, 0]
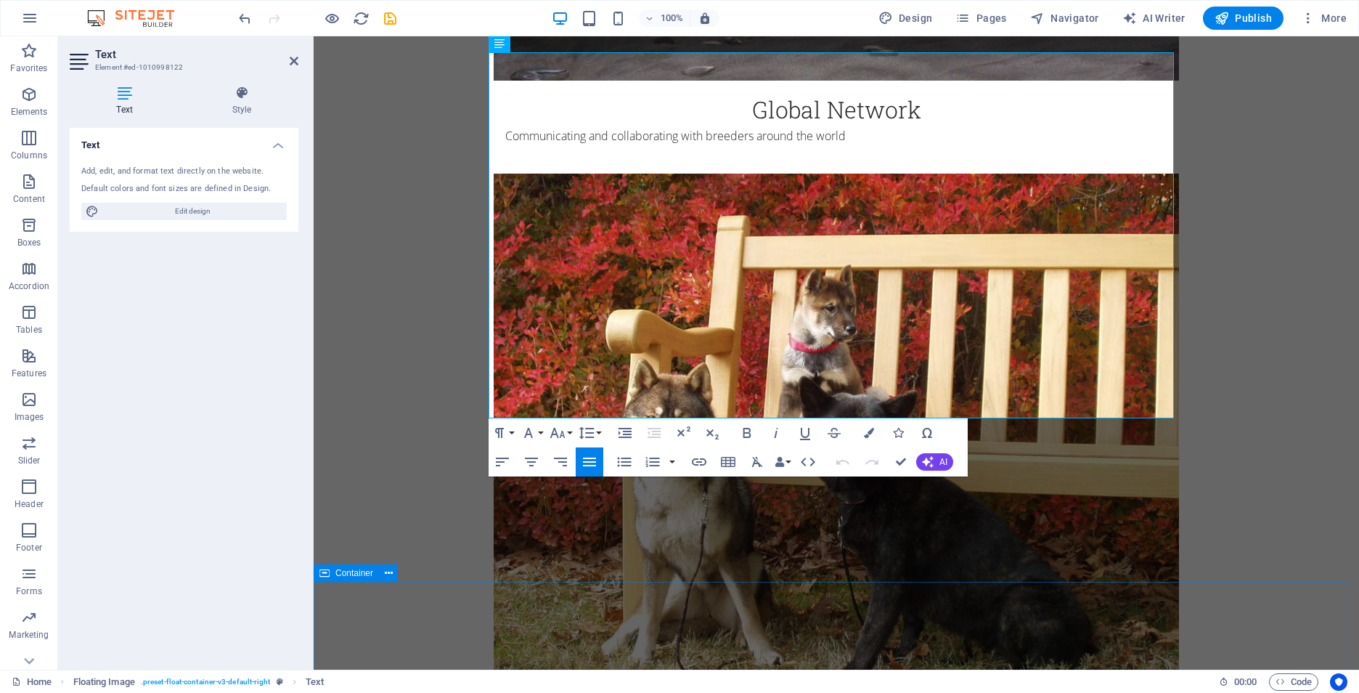
drag, startPoint x: 493, startPoint y: 438, endPoint x: 839, endPoint y: 628, distance: 394.5
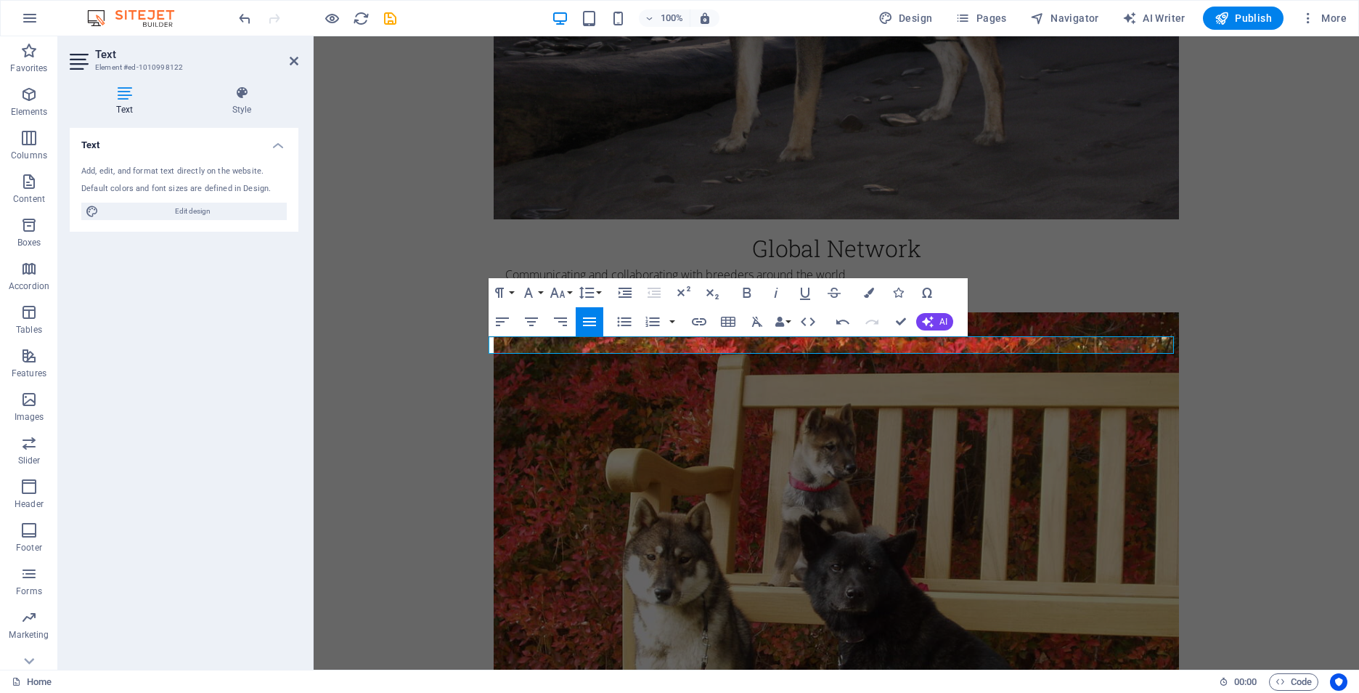
scroll to position [1945, 0]
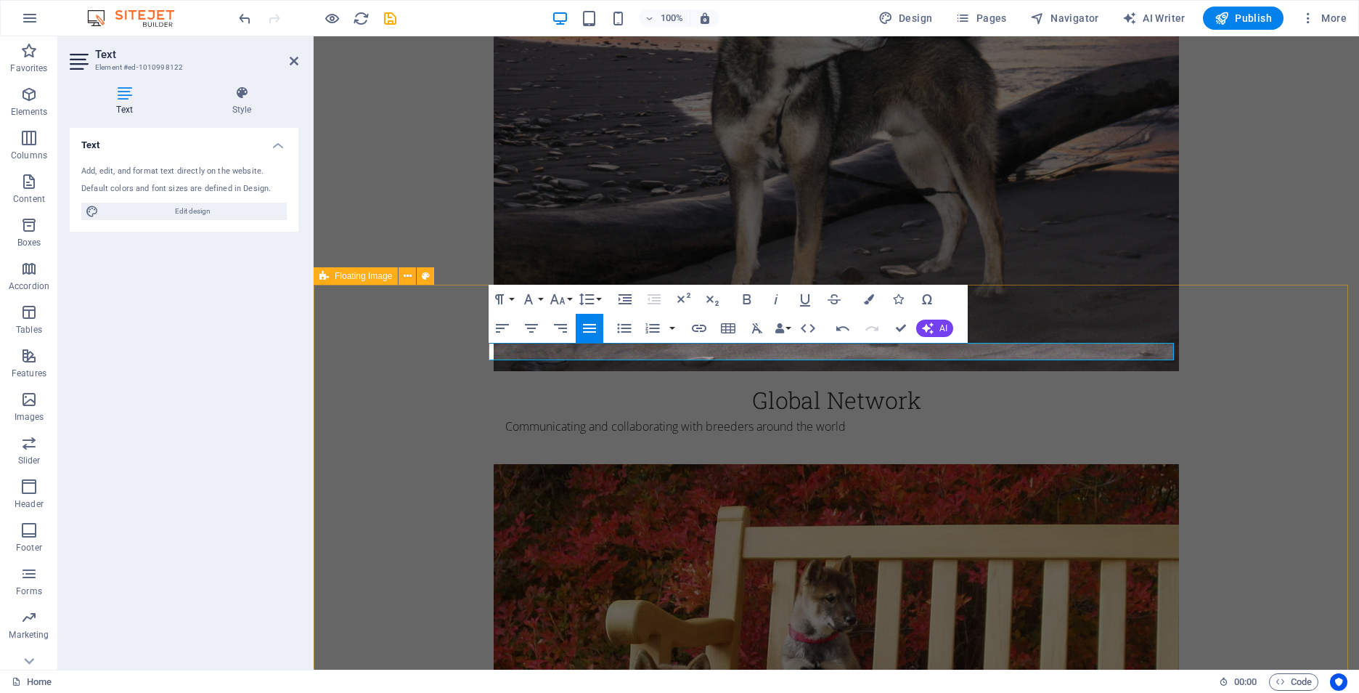
drag, startPoint x: 499, startPoint y: 349, endPoint x: 482, endPoint y: 351, distance: 16.8
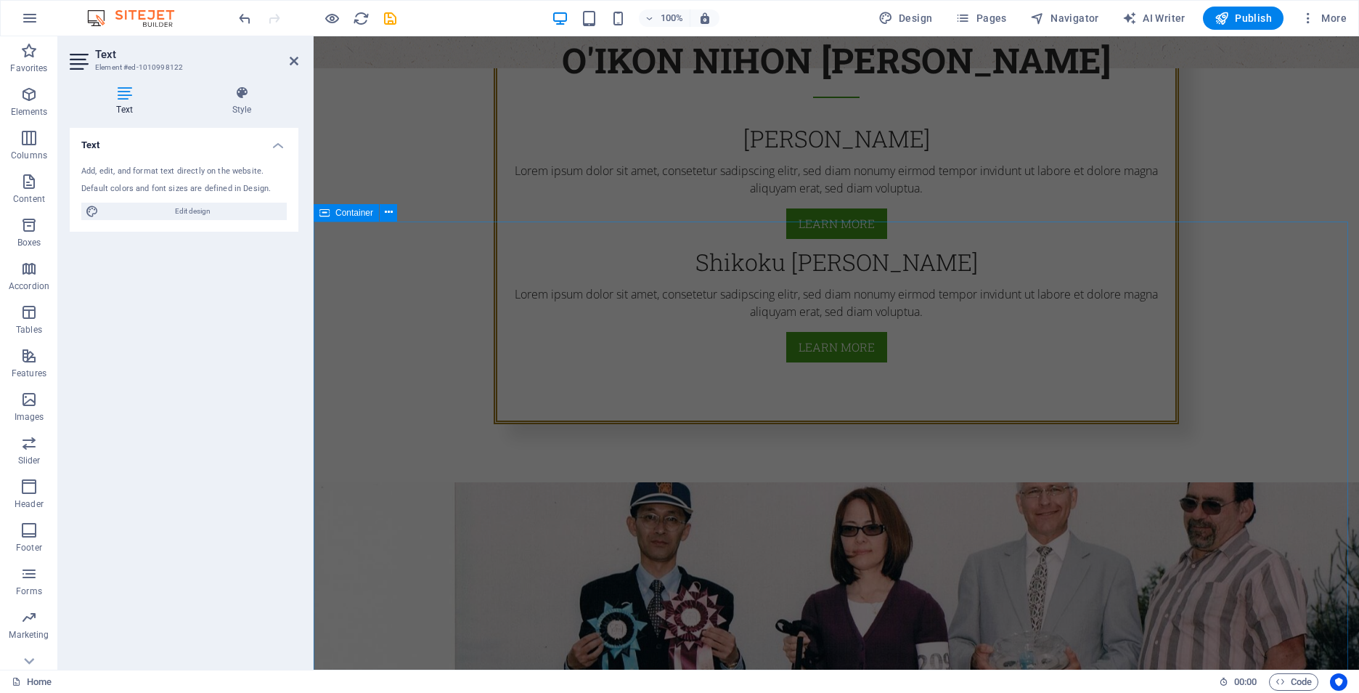
scroll to position [1162, 0]
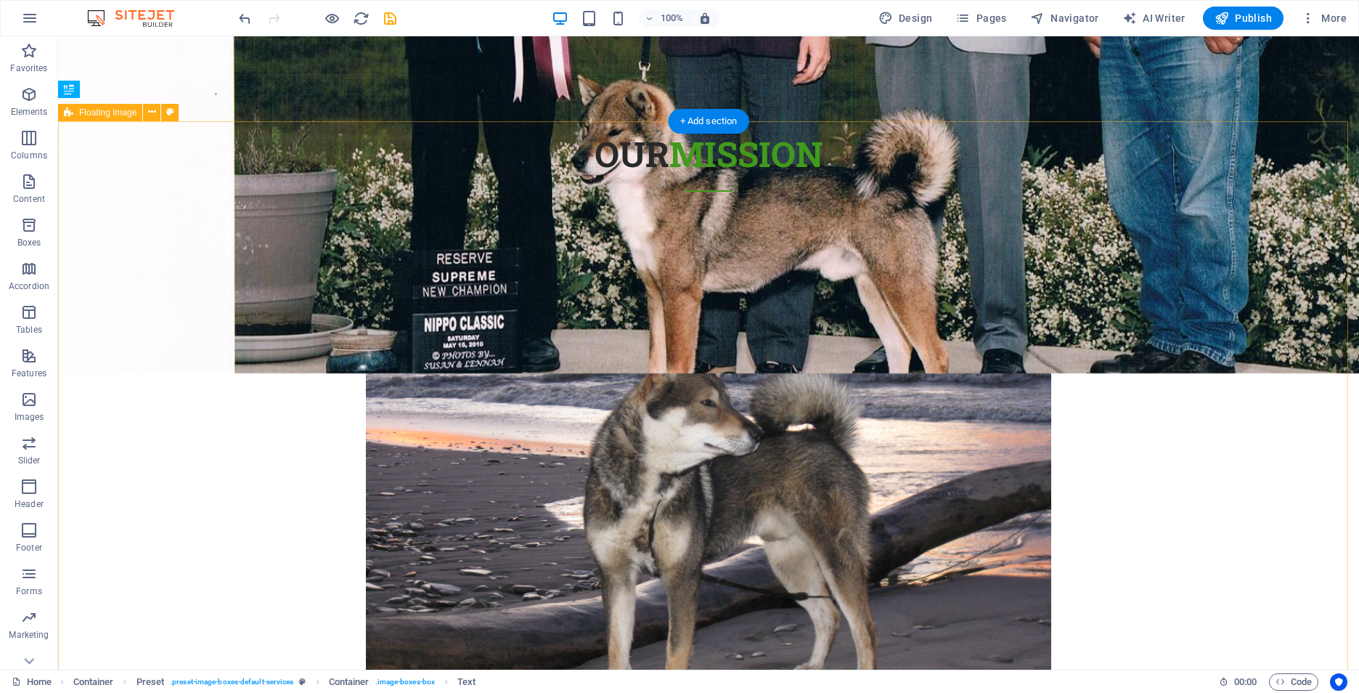
scroll to position [1106, 0]
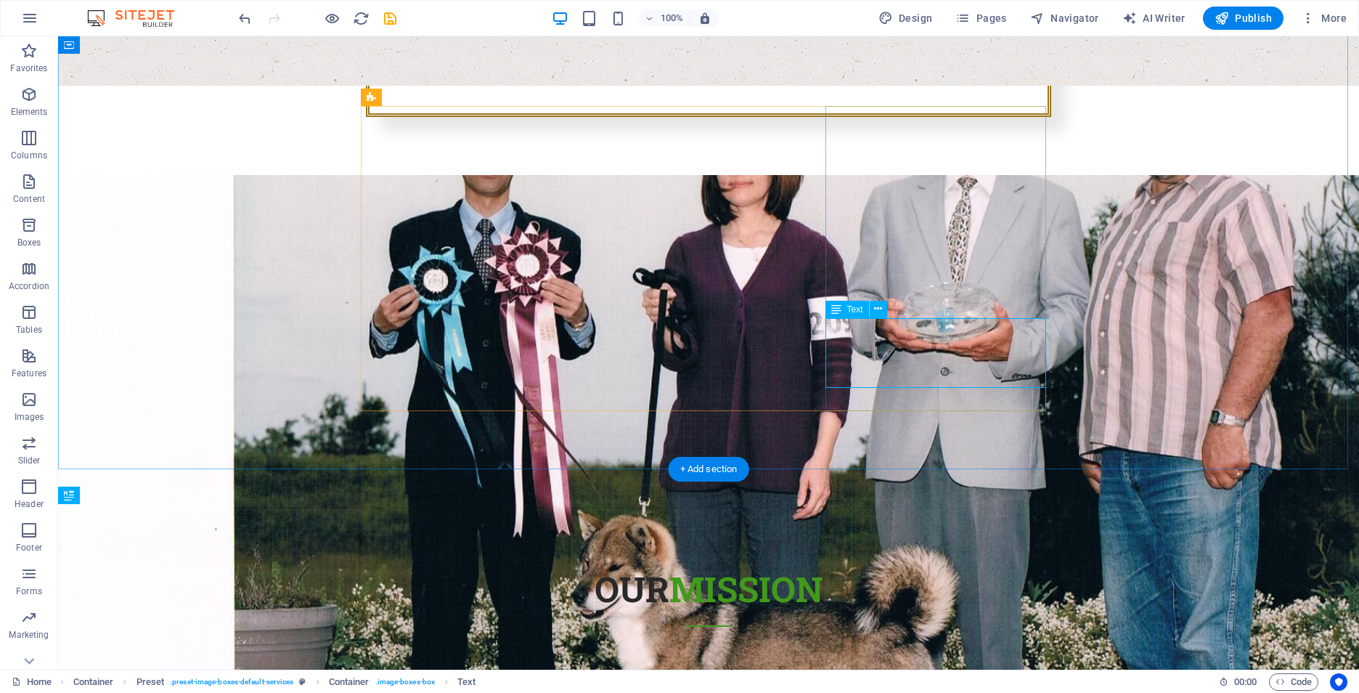
click at [879, 315] on icon at bounding box center [878, 308] width 8 height 15
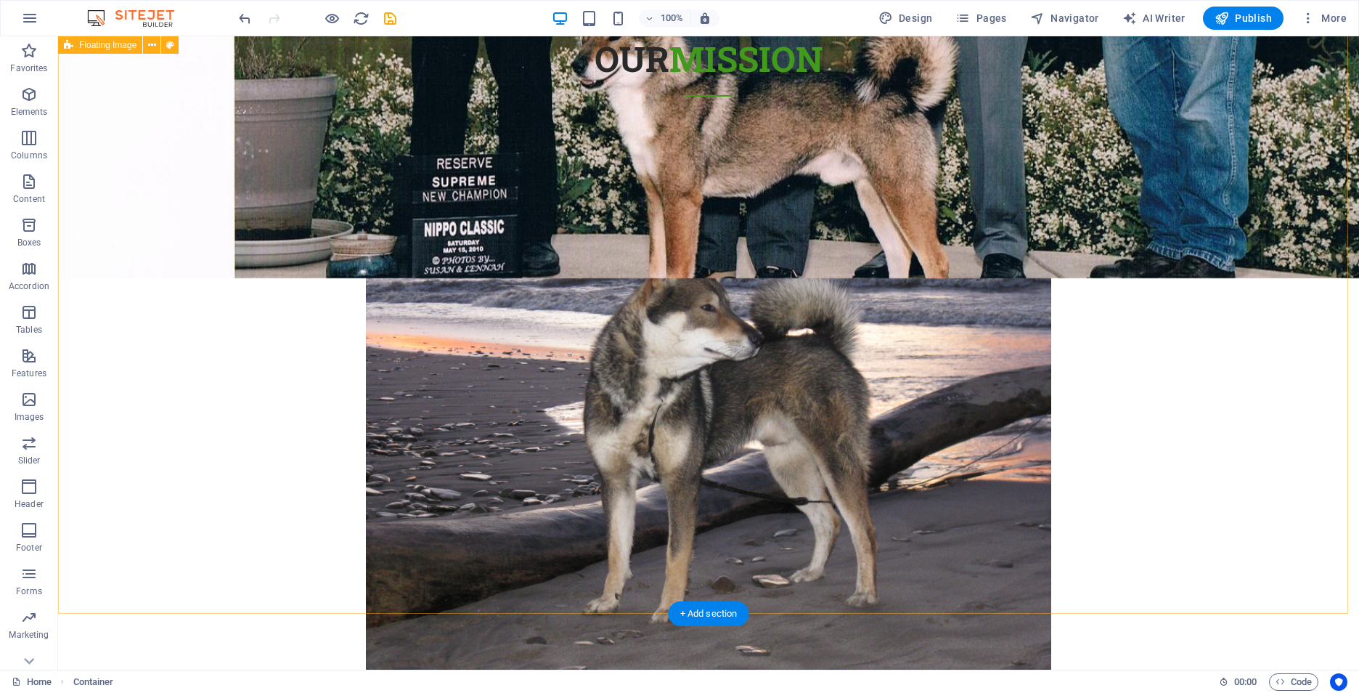
scroll to position [1614, 0]
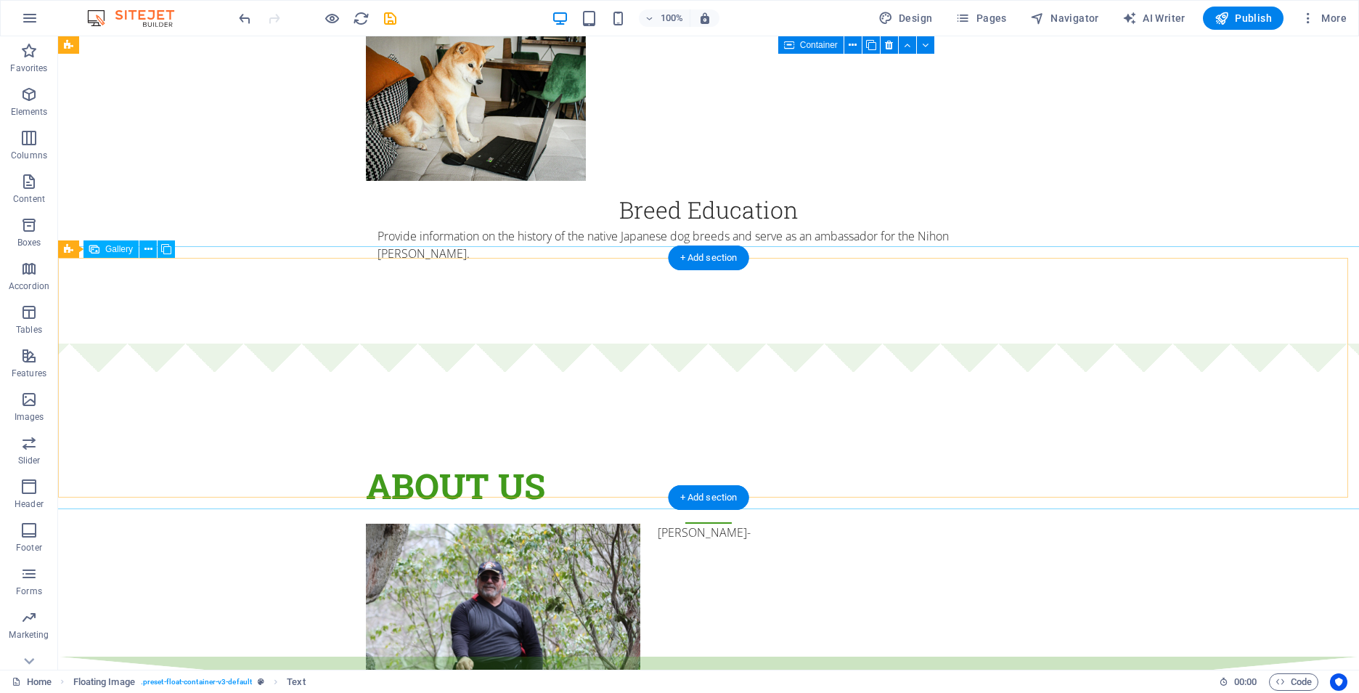
scroll to position [2992, 0]
